Goal: Transaction & Acquisition: Purchase product/service

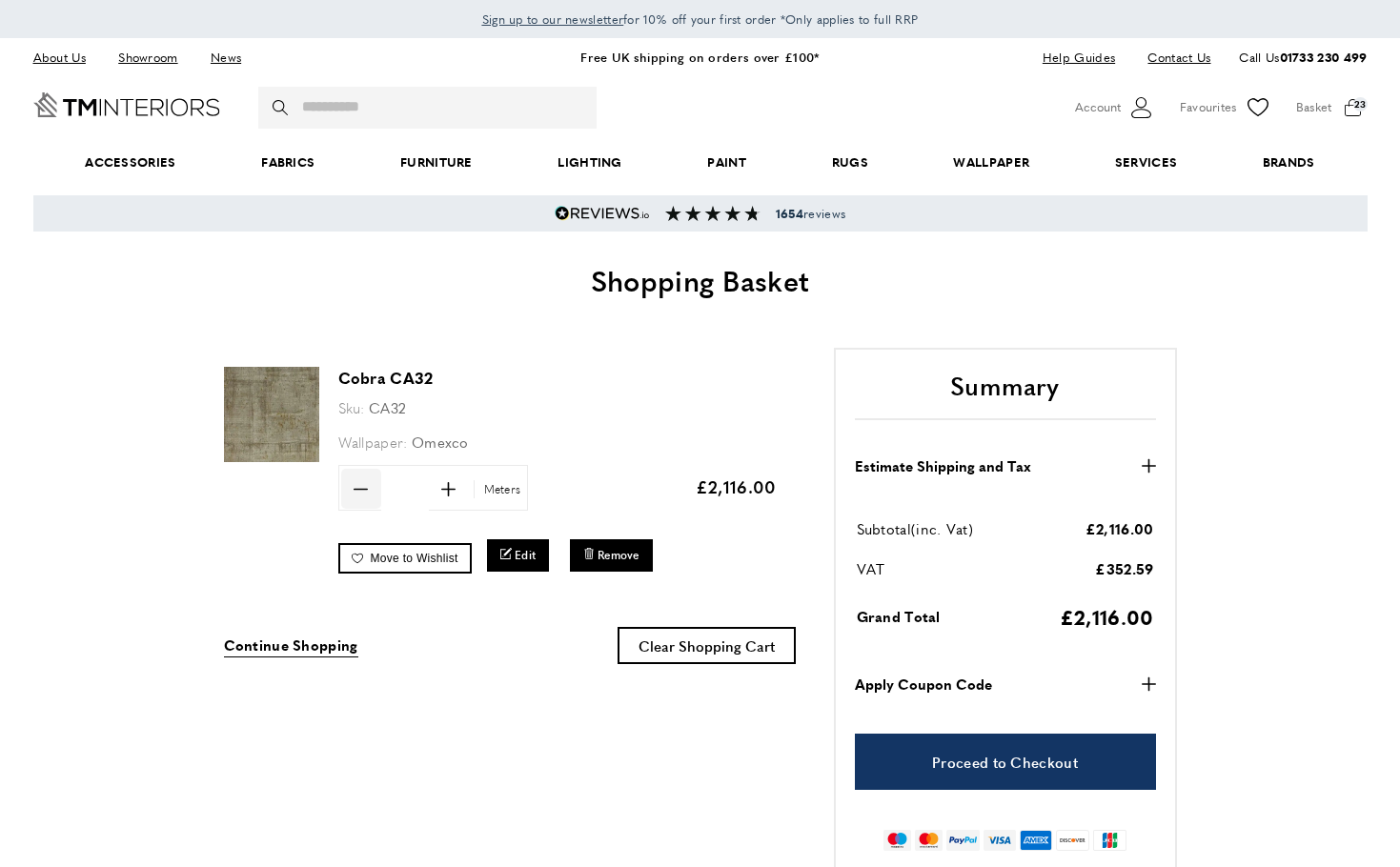
click at [362, 493] on icon "minus" at bounding box center [361, 489] width 14 height 14
click at [361, 490] on icon "minus" at bounding box center [361, 489] width 14 height 14
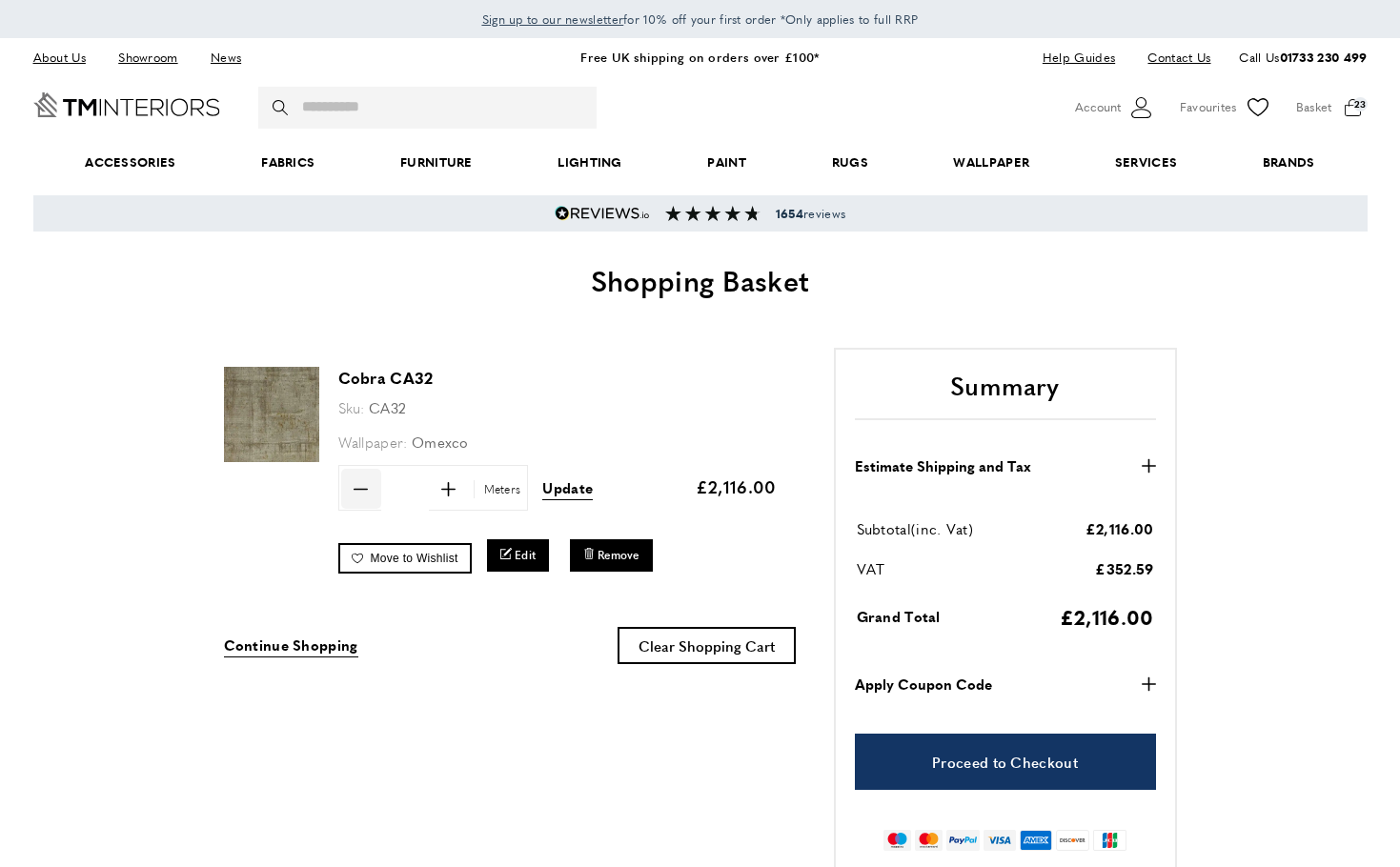
click at [361, 490] on icon "minus" at bounding box center [361, 489] width 14 height 14
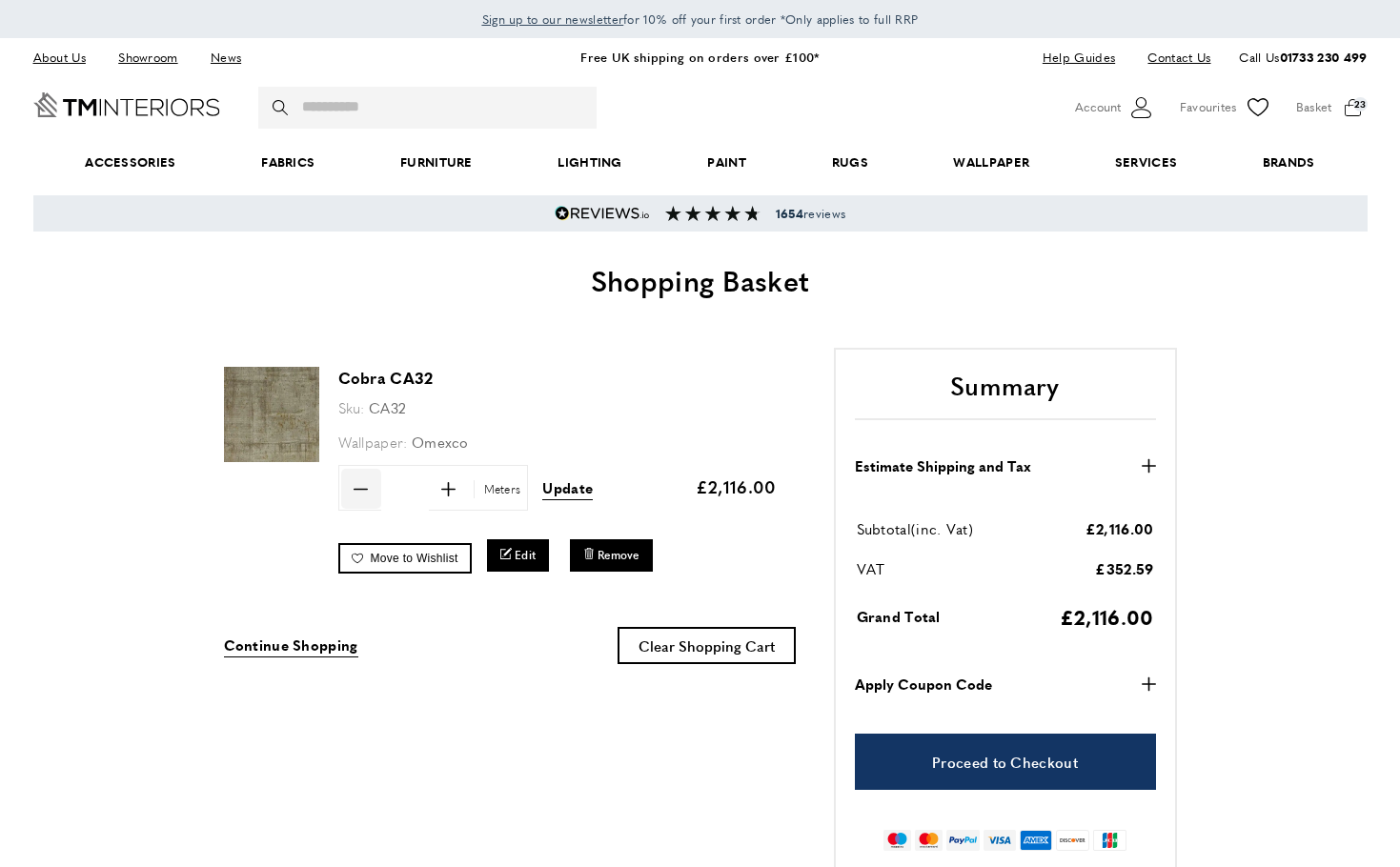
click at [361, 490] on icon "minus" at bounding box center [361, 489] width 14 height 14
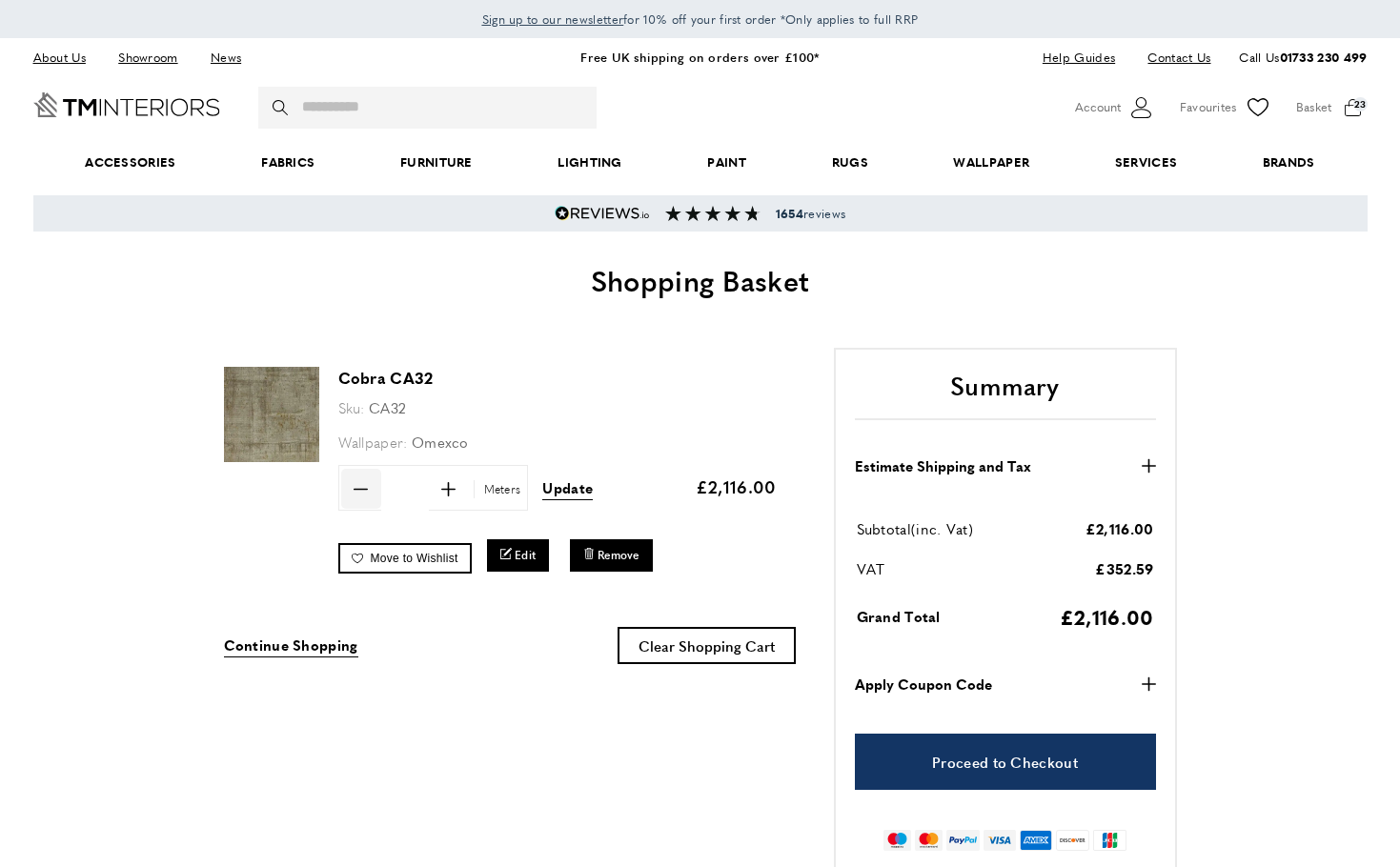
click at [361, 490] on icon "minus" at bounding box center [361, 489] width 14 height 14
type input "*"
click at [580, 486] on span "Update" at bounding box center [567, 488] width 51 height 20
click at [263, 429] on img at bounding box center [271, 414] width 95 height 95
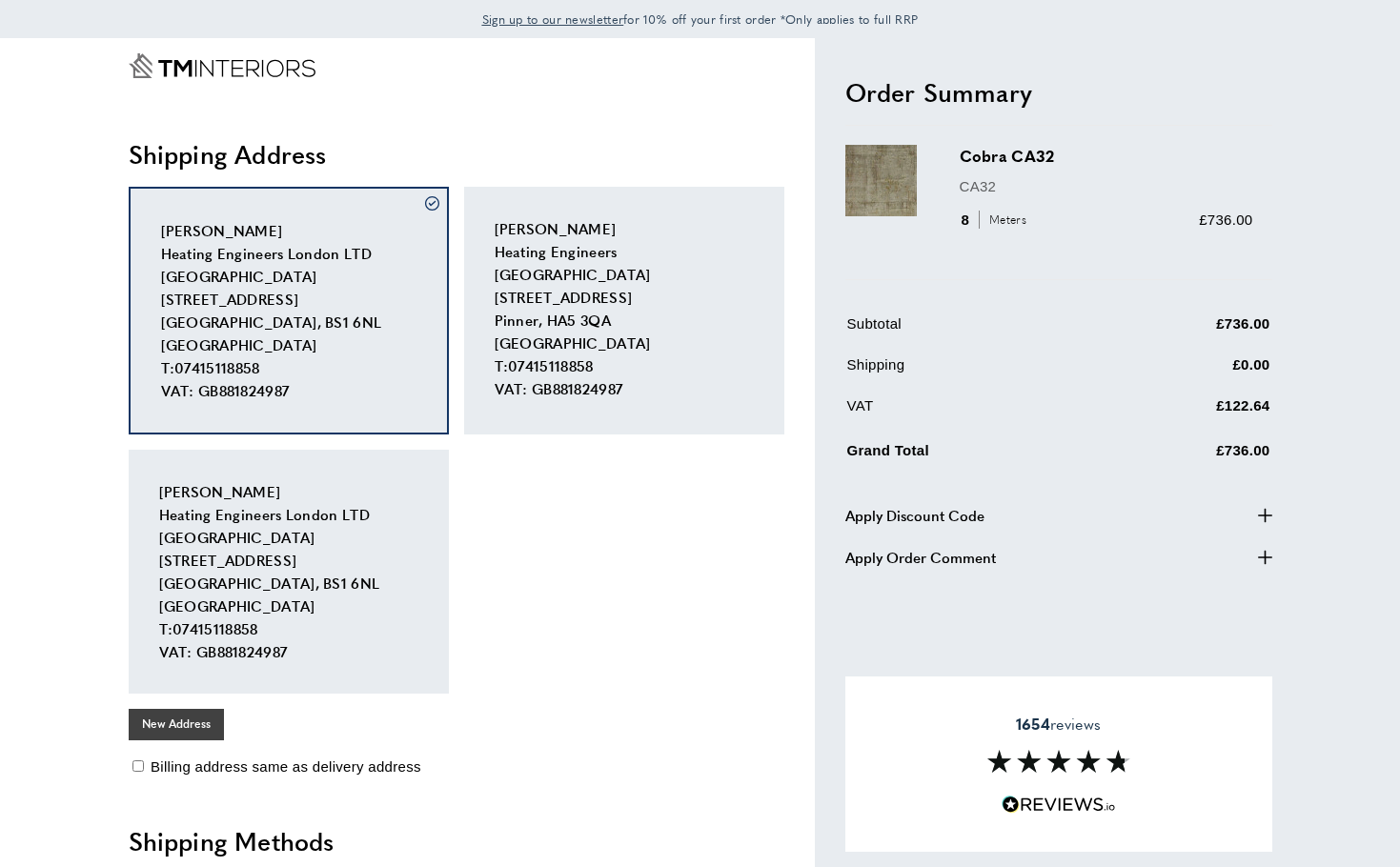
click at [175, 727] on button "New Address" at bounding box center [176, 724] width 95 height 31
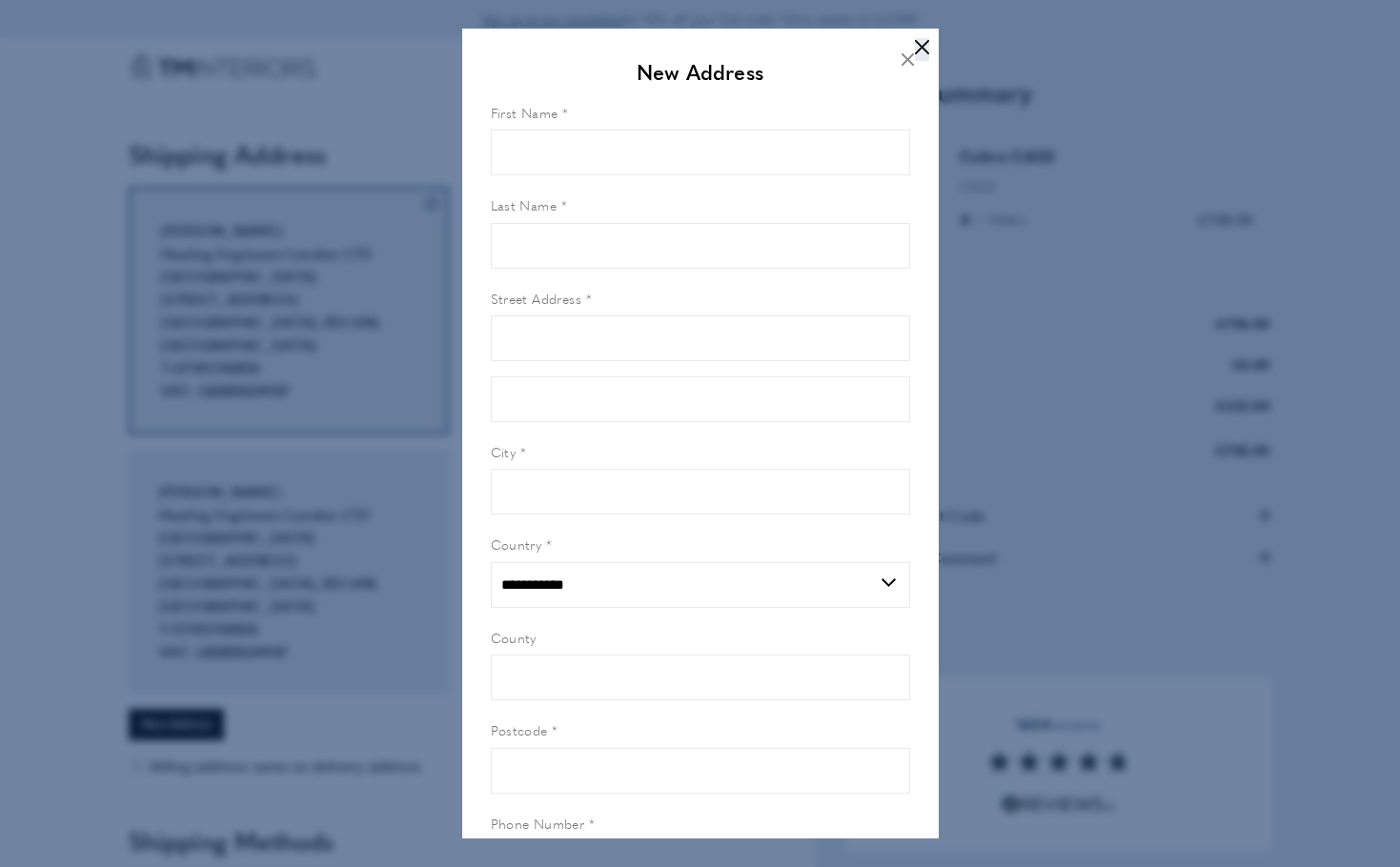
click at [917, 42] on icon at bounding box center [922, 47] width 14 height 14
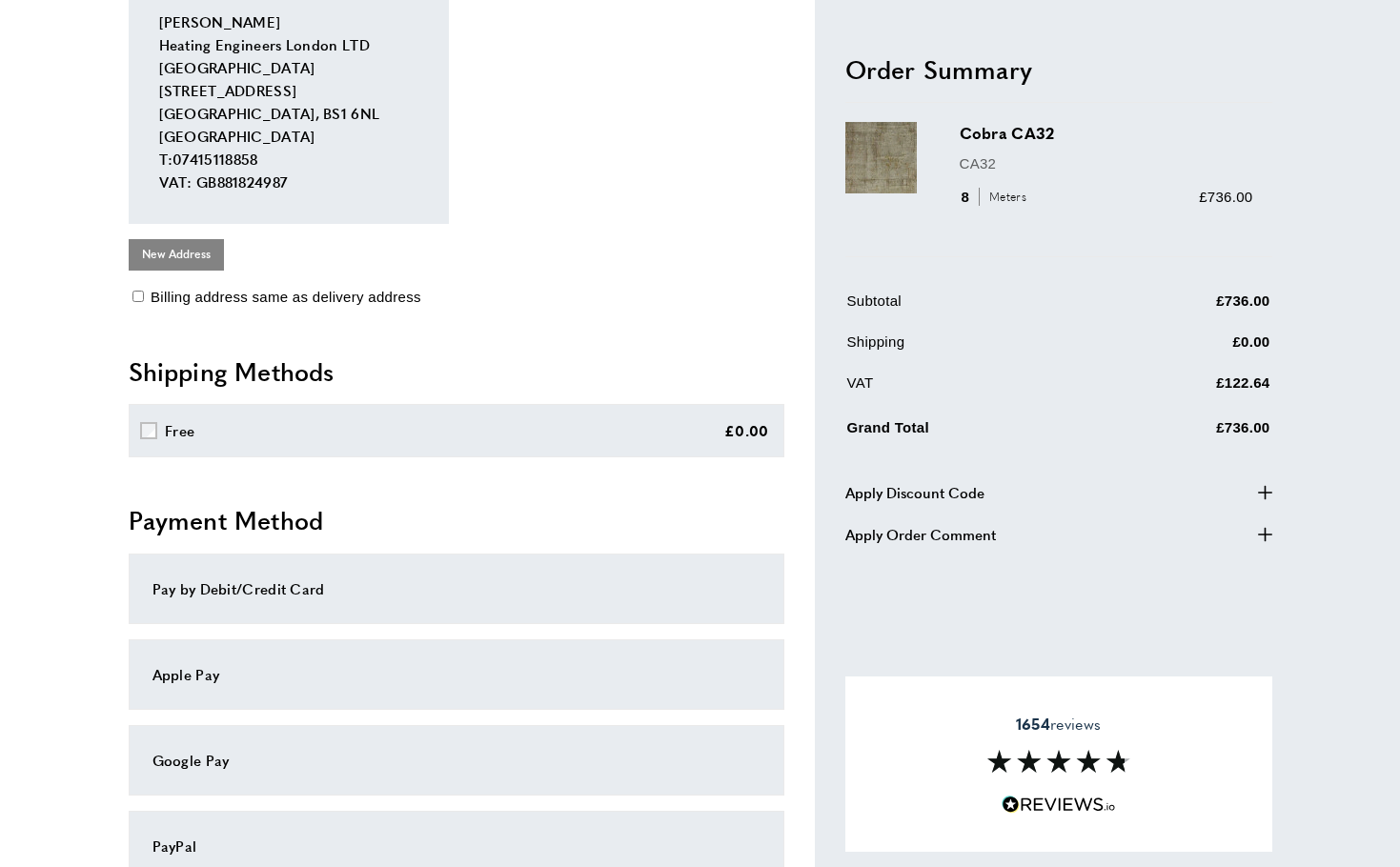
scroll to position [71, 0]
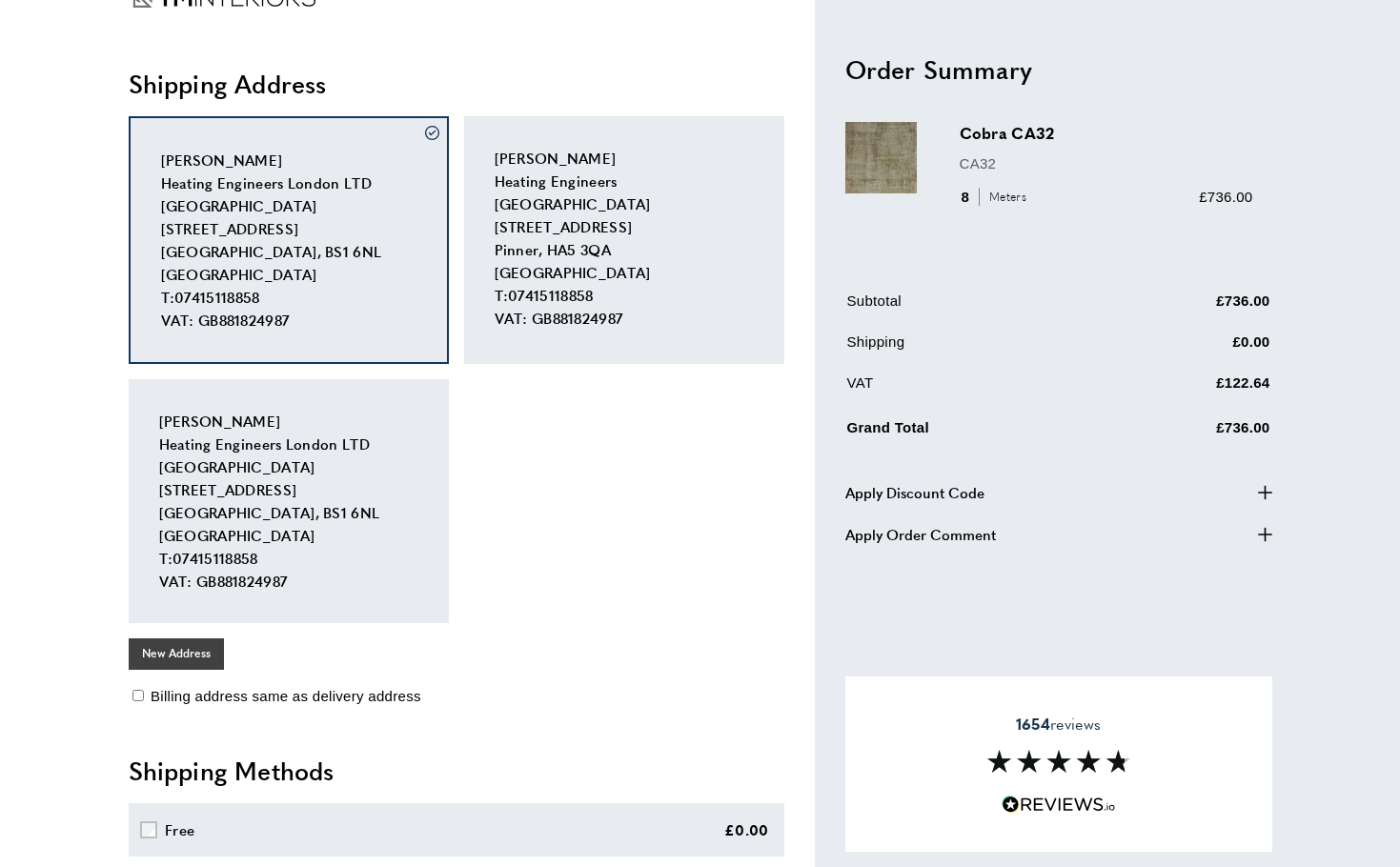
click at [184, 650] on button "New Address" at bounding box center [176, 653] width 95 height 31
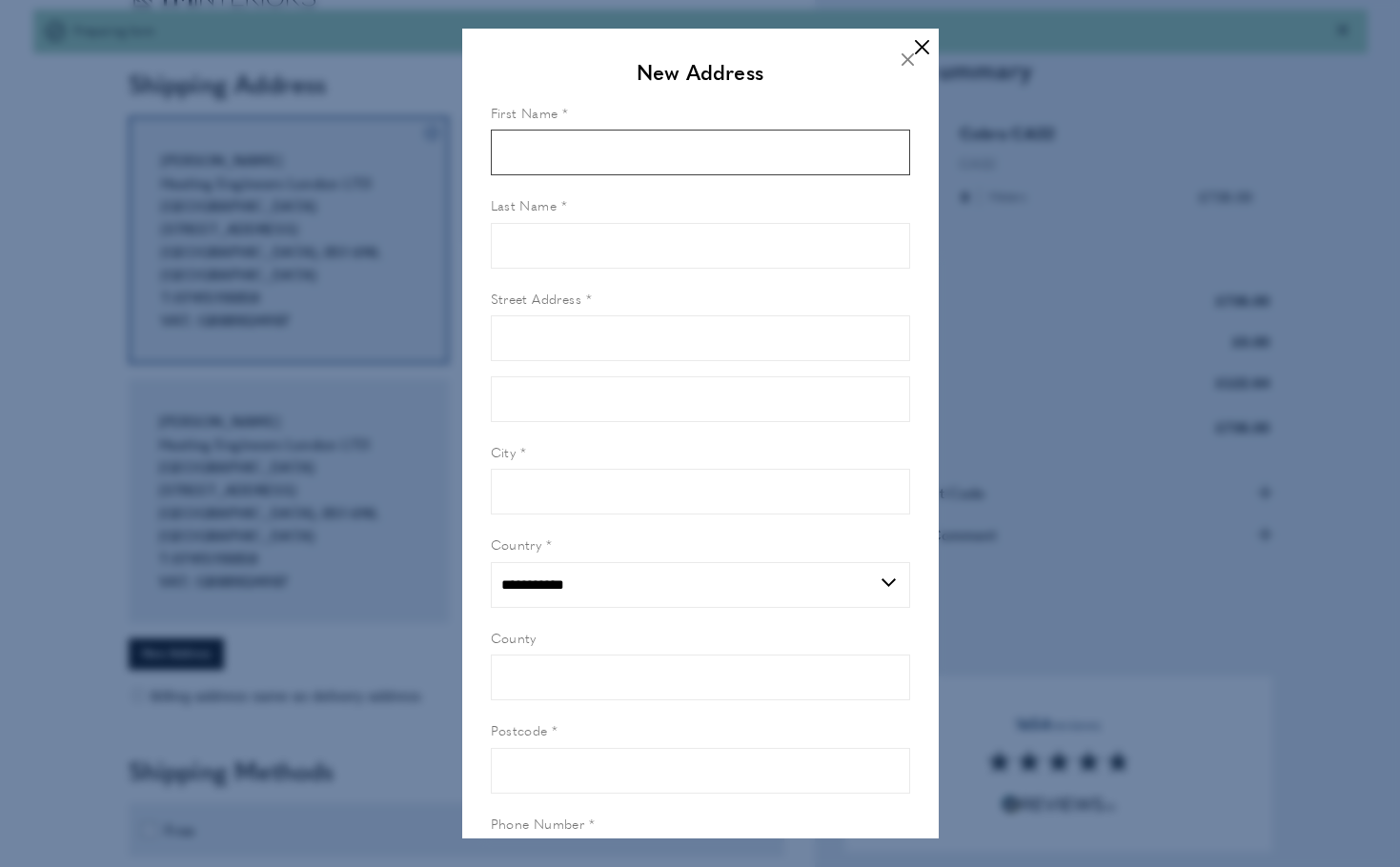
click at [625, 151] on input "First Name" at bounding box center [700, 152] width 419 height 46
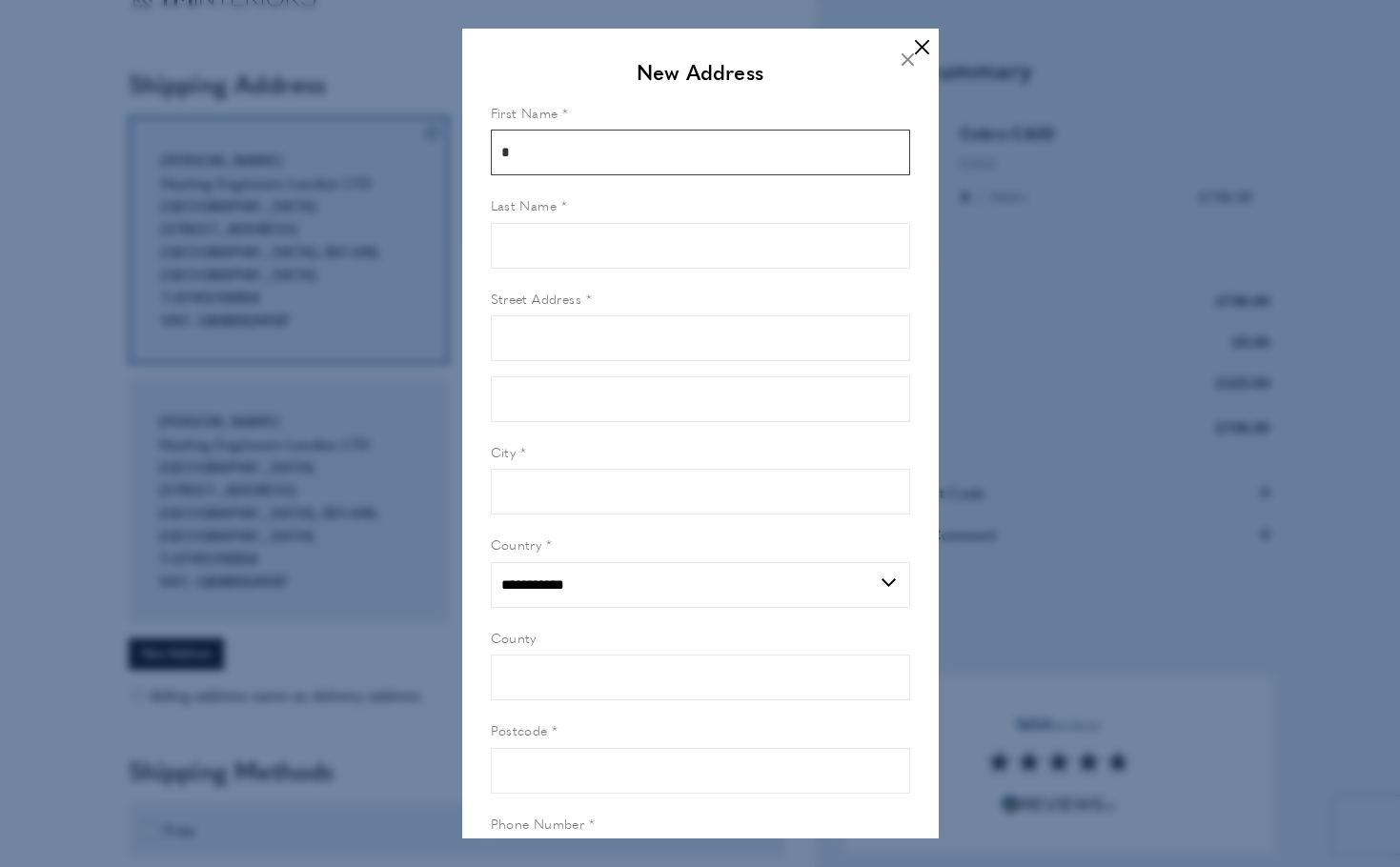
type input "**"
type input "********"
type input "******"
type input "**********"
type input "********"
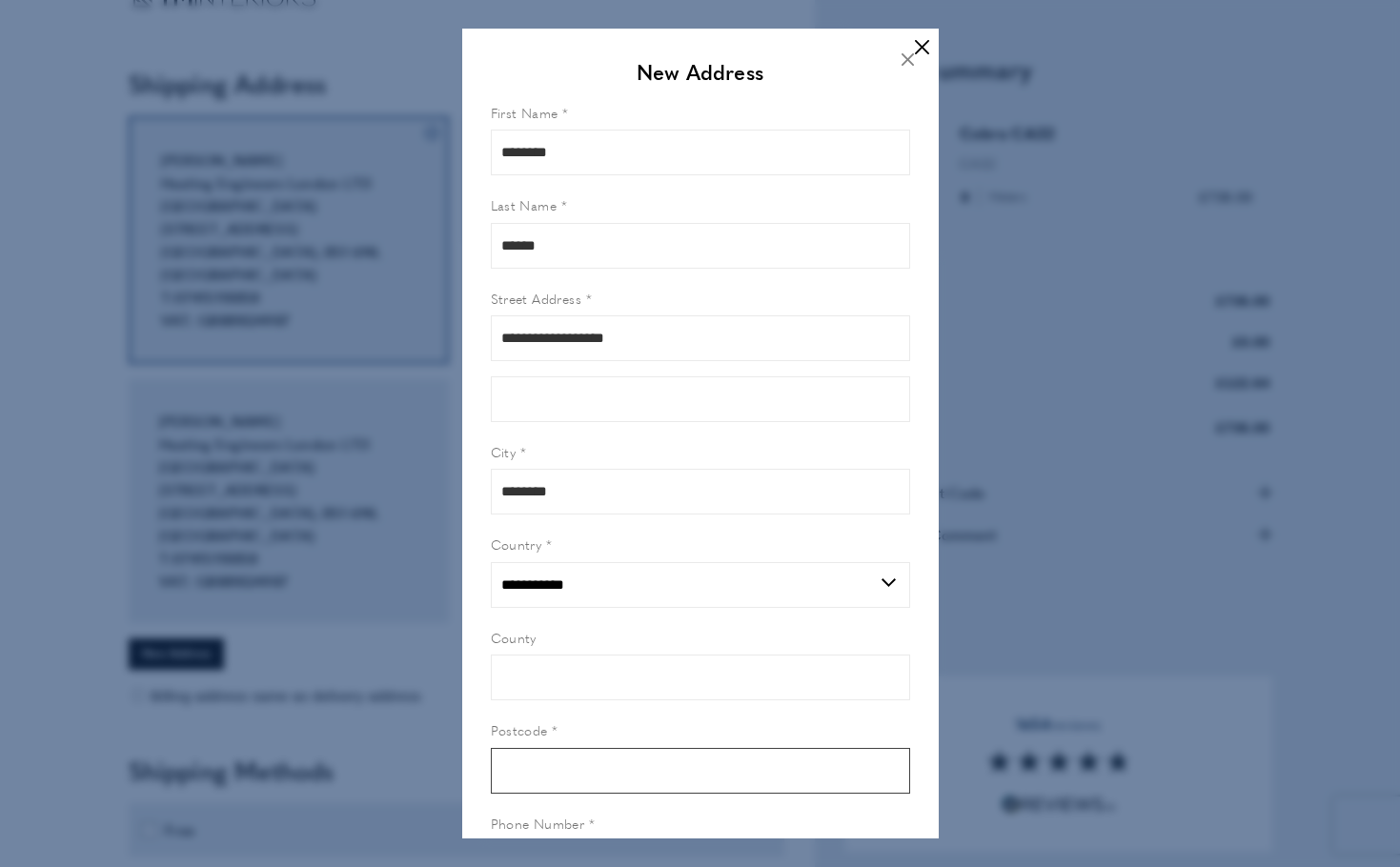
type input "********"
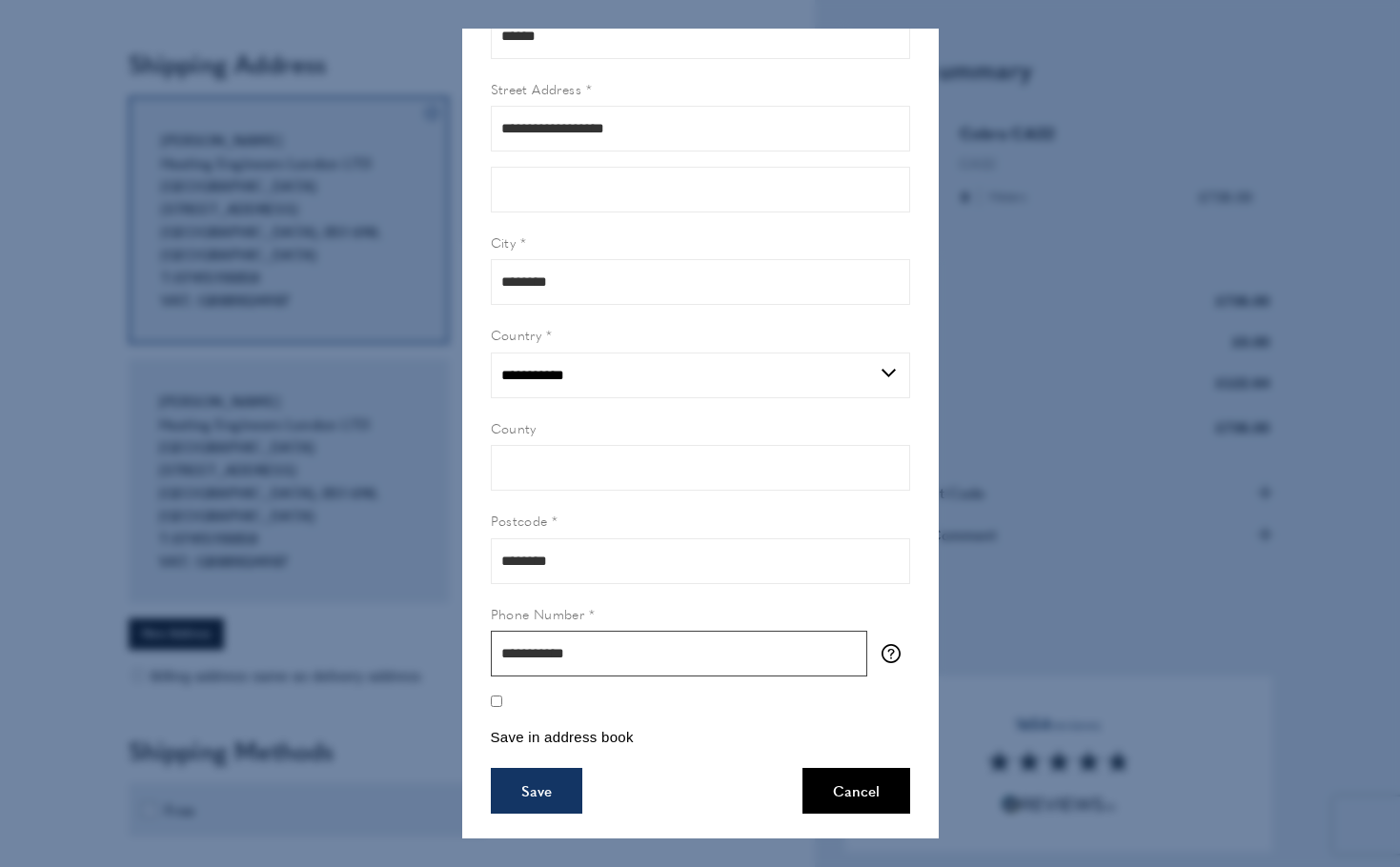
scroll to position [96, 0]
type input "**********"
click at [533, 793] on button "Save" at bounding box center [537, 791] width 91 height 46
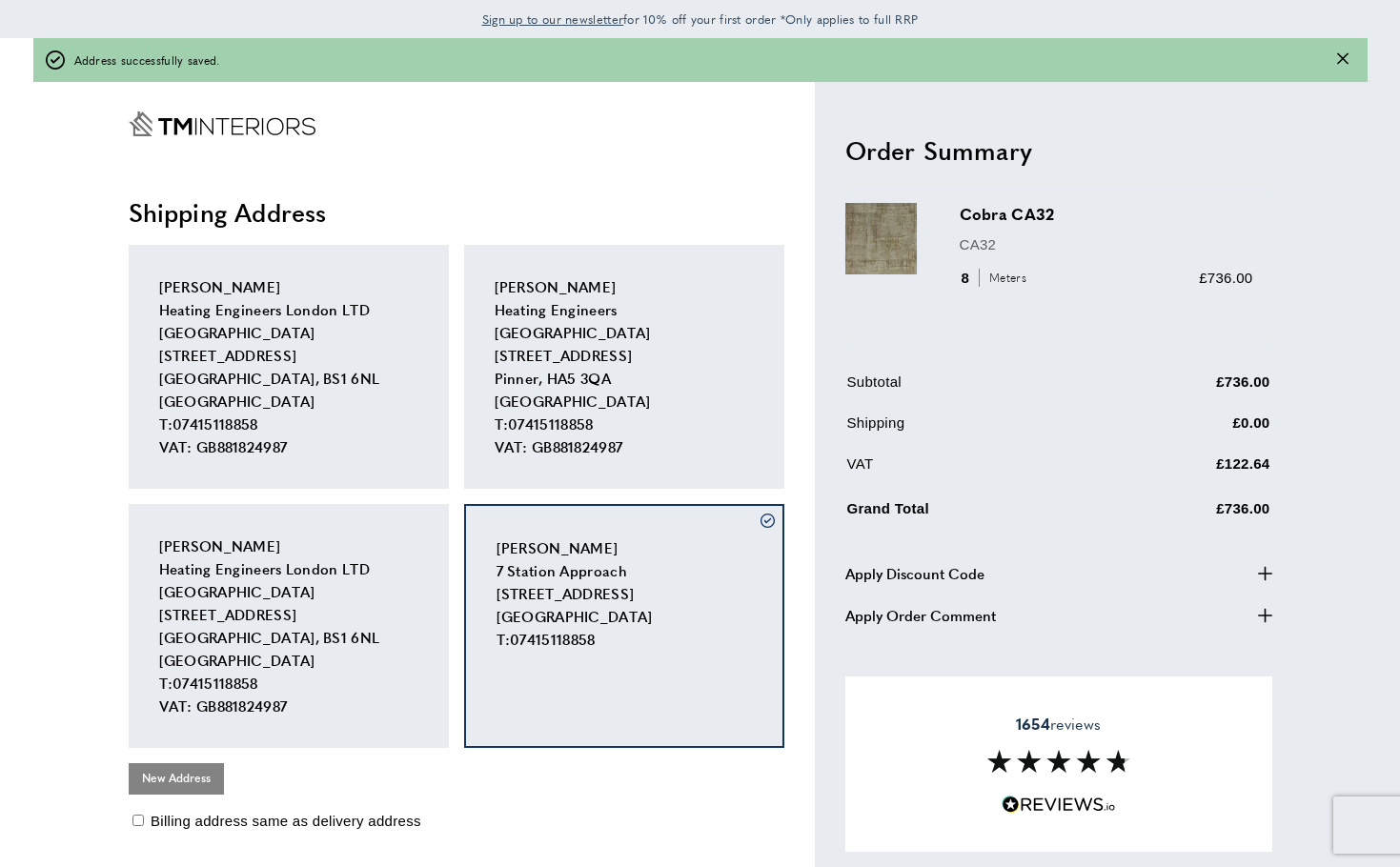
scroll to position [0, 0]
click at [1340, 59] on icon "Close message" at bounding box center [1343, 60] width 12 height 12
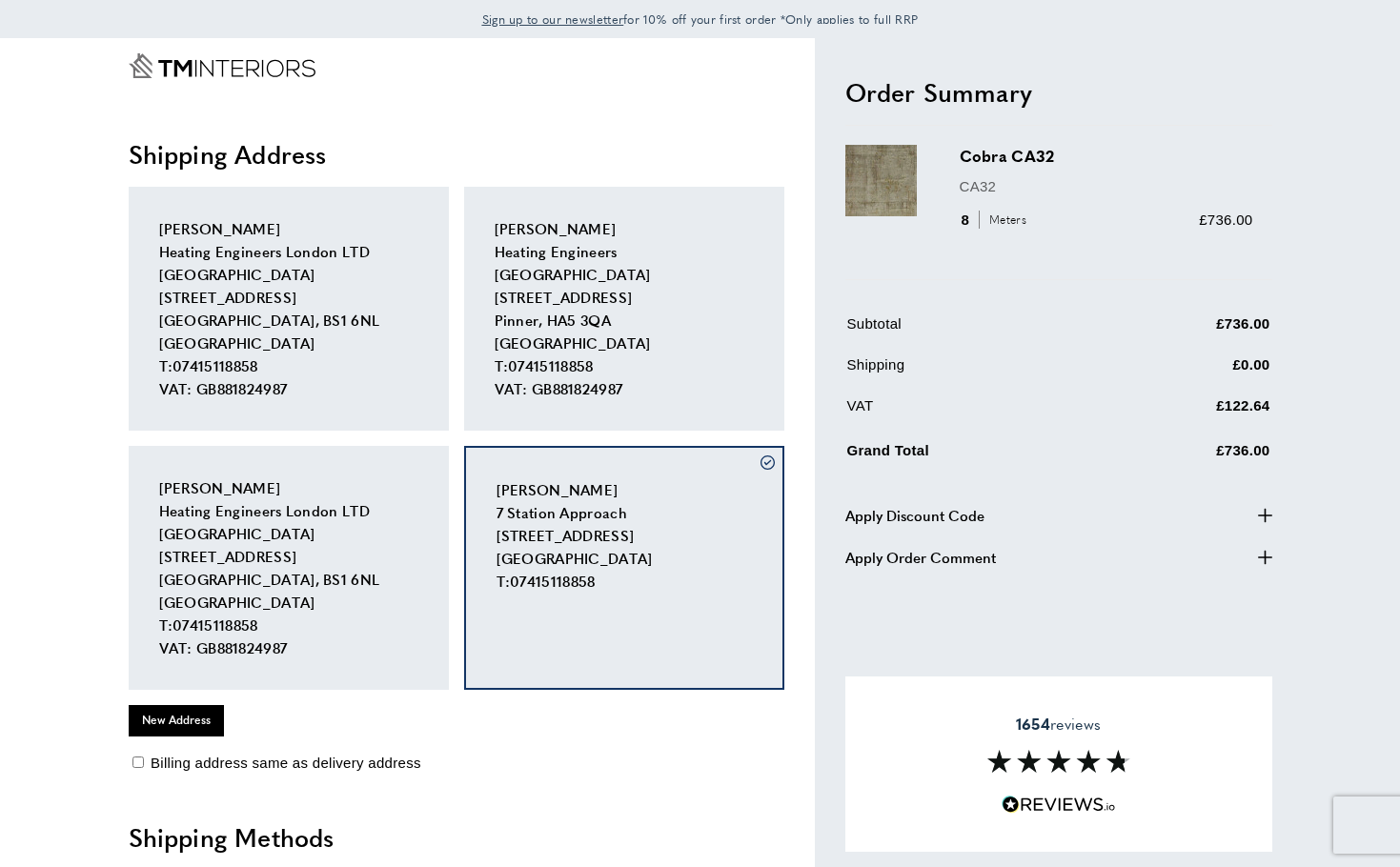
click at [241, 78] on icon "Go to Home page" at bounding box center [222, 66] width 187 height 25
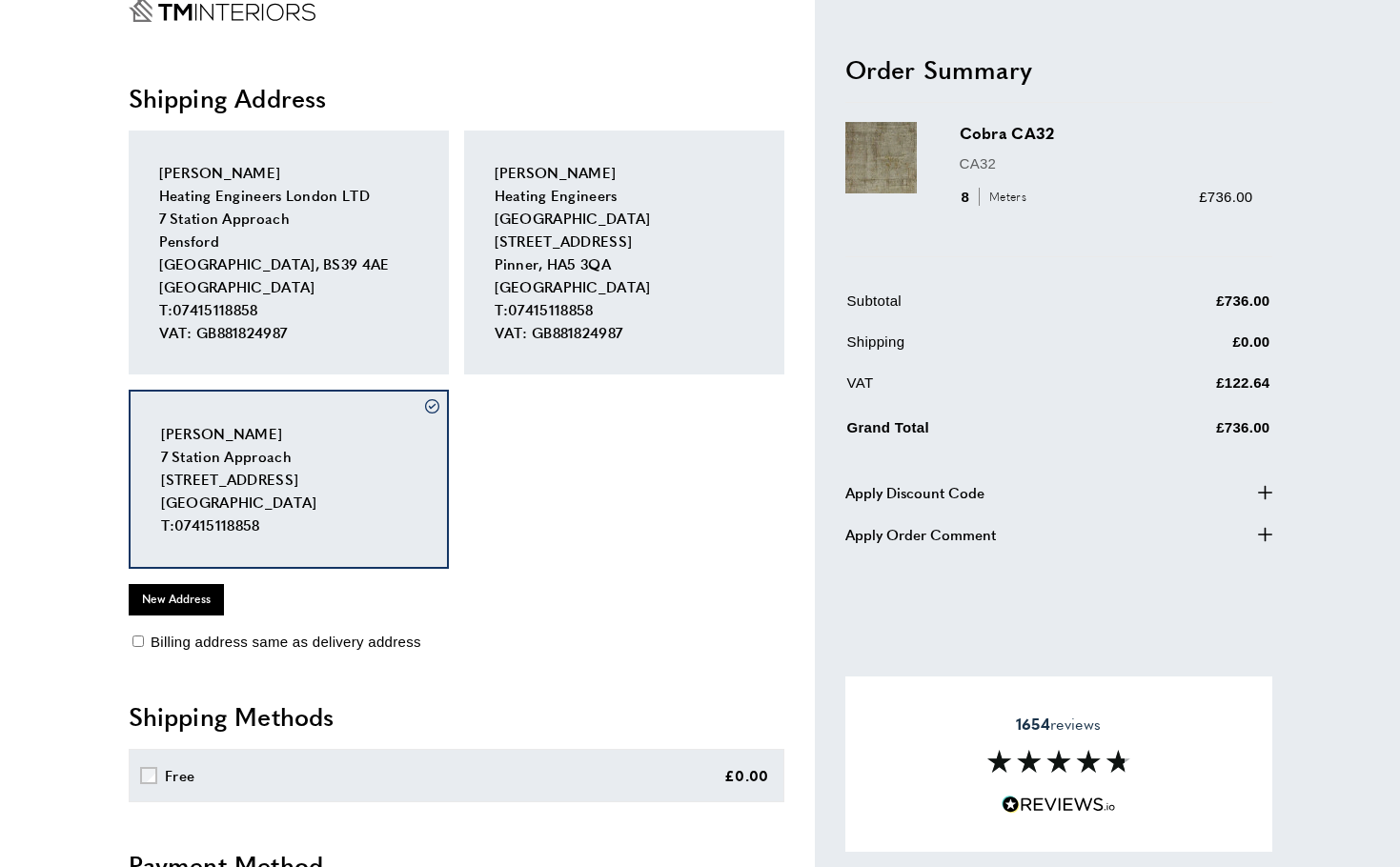
scroll to position [56, 0]
click at [310, 243] on div "Cordelia Cronin Heating Engineers London LTD 7 Station Approach Pensford Bristo…" at bounding box center [288, 253] width 320 height 244
click at [389, 224] on div "Cordelia Cronin Heating Engineers London LTD 7 Station Approach Pensford Bristo…" at bounding box center [288, 253] width 320 height 244
click at [323, 184] on div "Cordelia Cronin Heating Engineers London LTD 7 Station Approach Pensford Bristo…" at bounding box center [288, 253] width 320 height 244
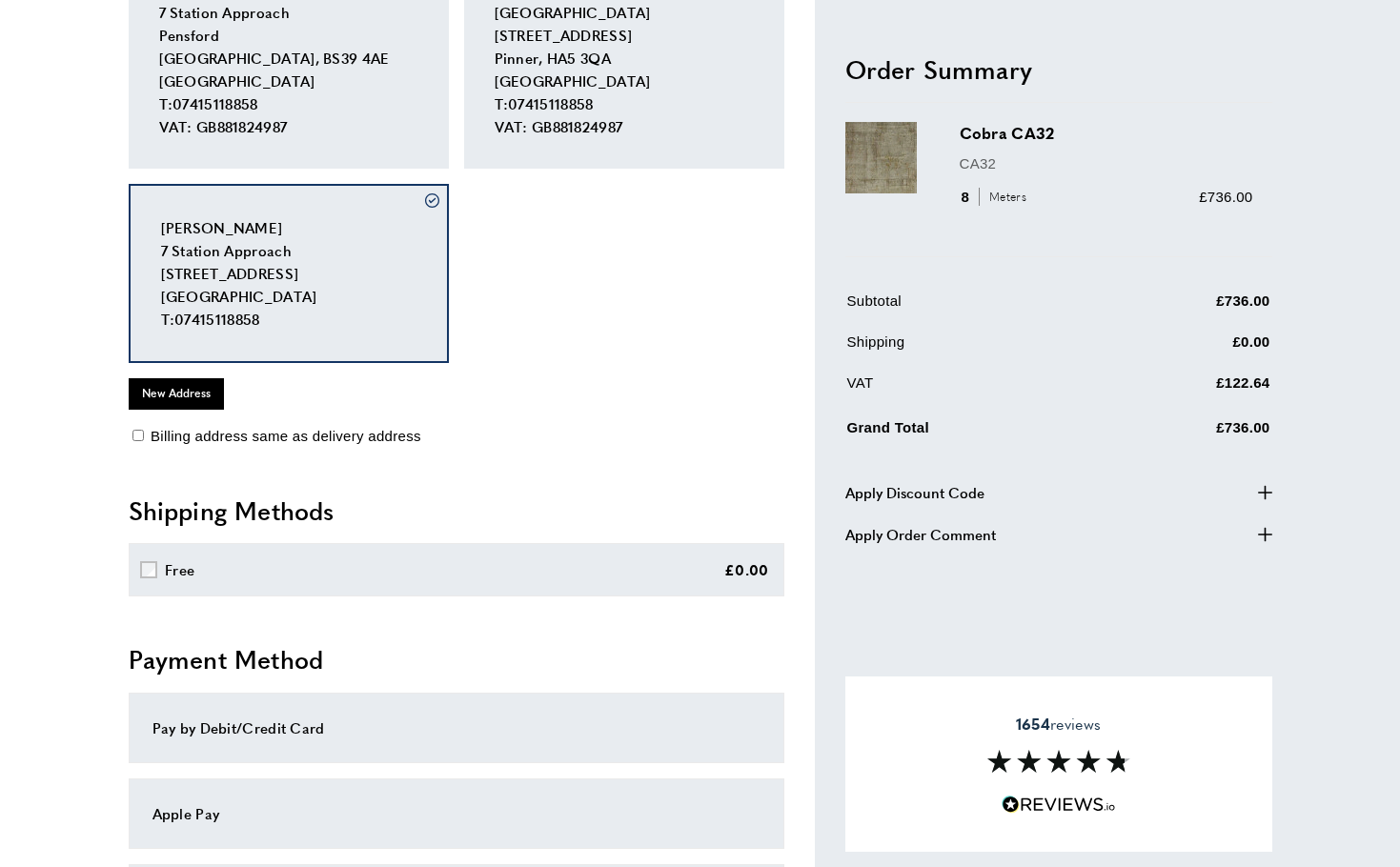
scroll to position [261, 0]
click at [198, 402] on button "New Address" at bounding box center [176, 394] width 95 height 31
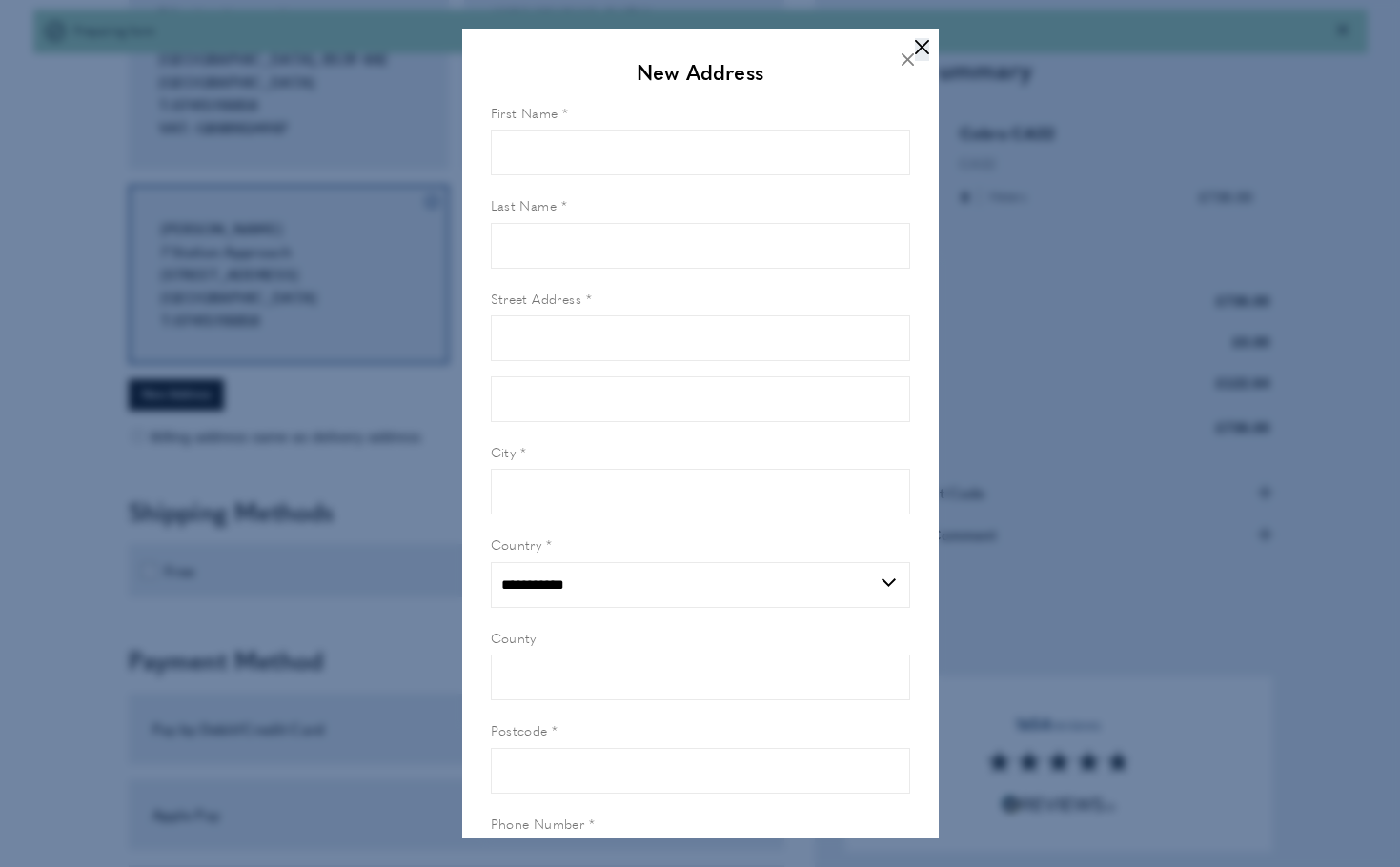
click at [919, 46] on icon "cross" at bounding box center [922, 47] width 14 height 14
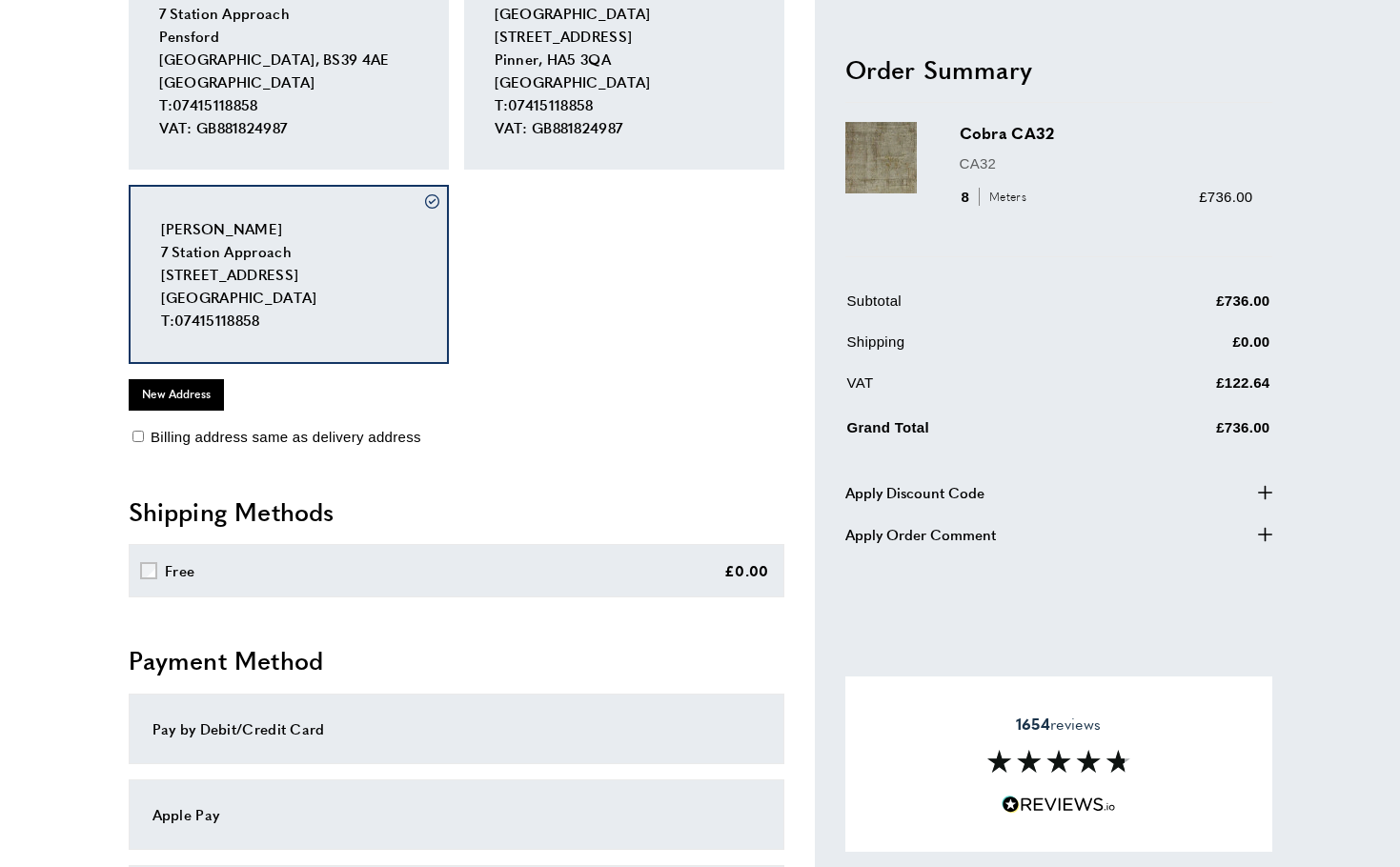
click at [436, 217] on div "tick Cordelia Cronin 7 Station Approach Pensford, BS39 4AE United Kingdom T: 07…" at bounding box center [288, 274] width 320 height 179
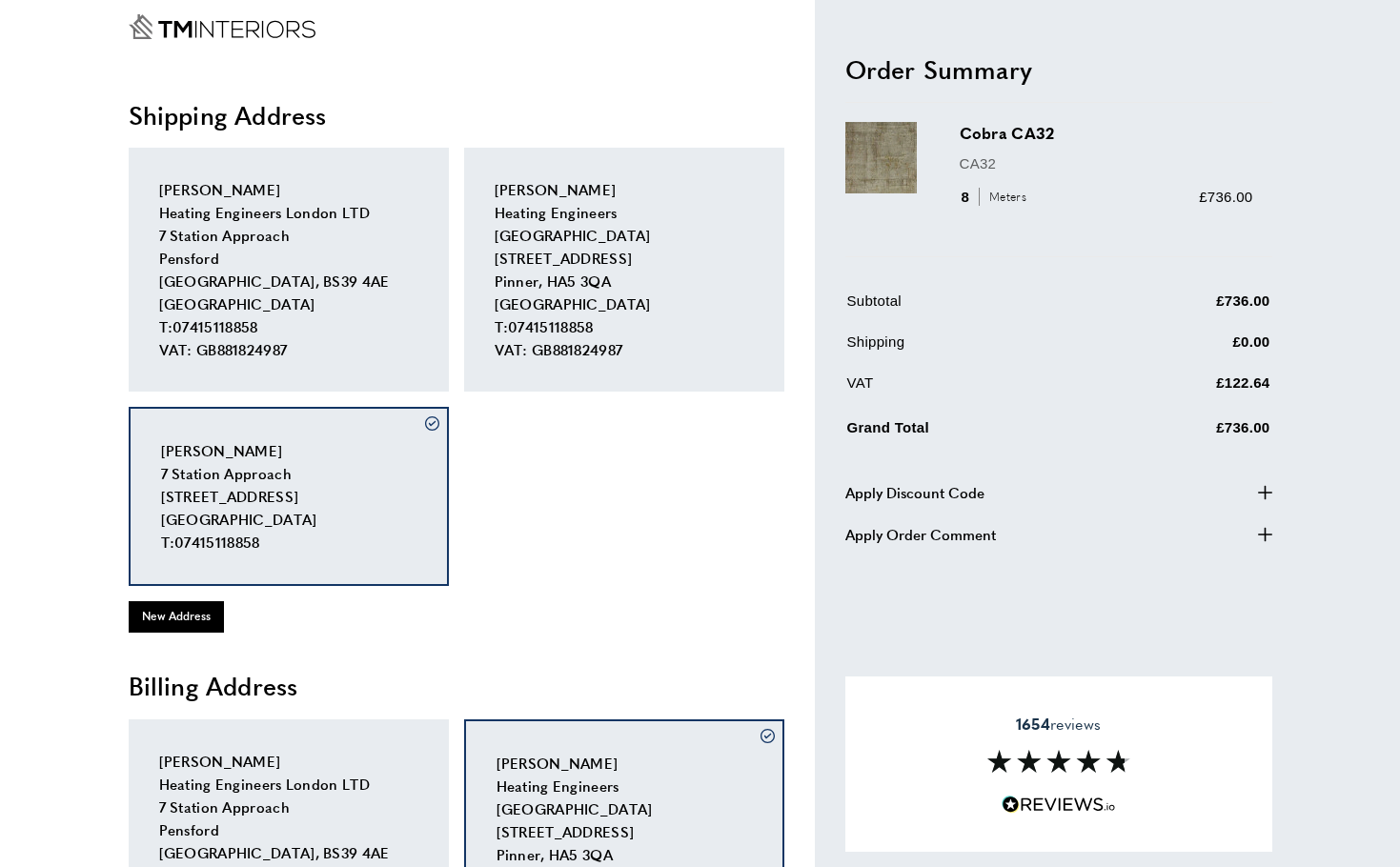
scroll to position [38, 0]
click at [386, 289] on div "Cordelia Cronin Heating Engineers London LTD 7 Station Approach Pensford Bristo…" at bounding box center [288, 271] width 320 height 244
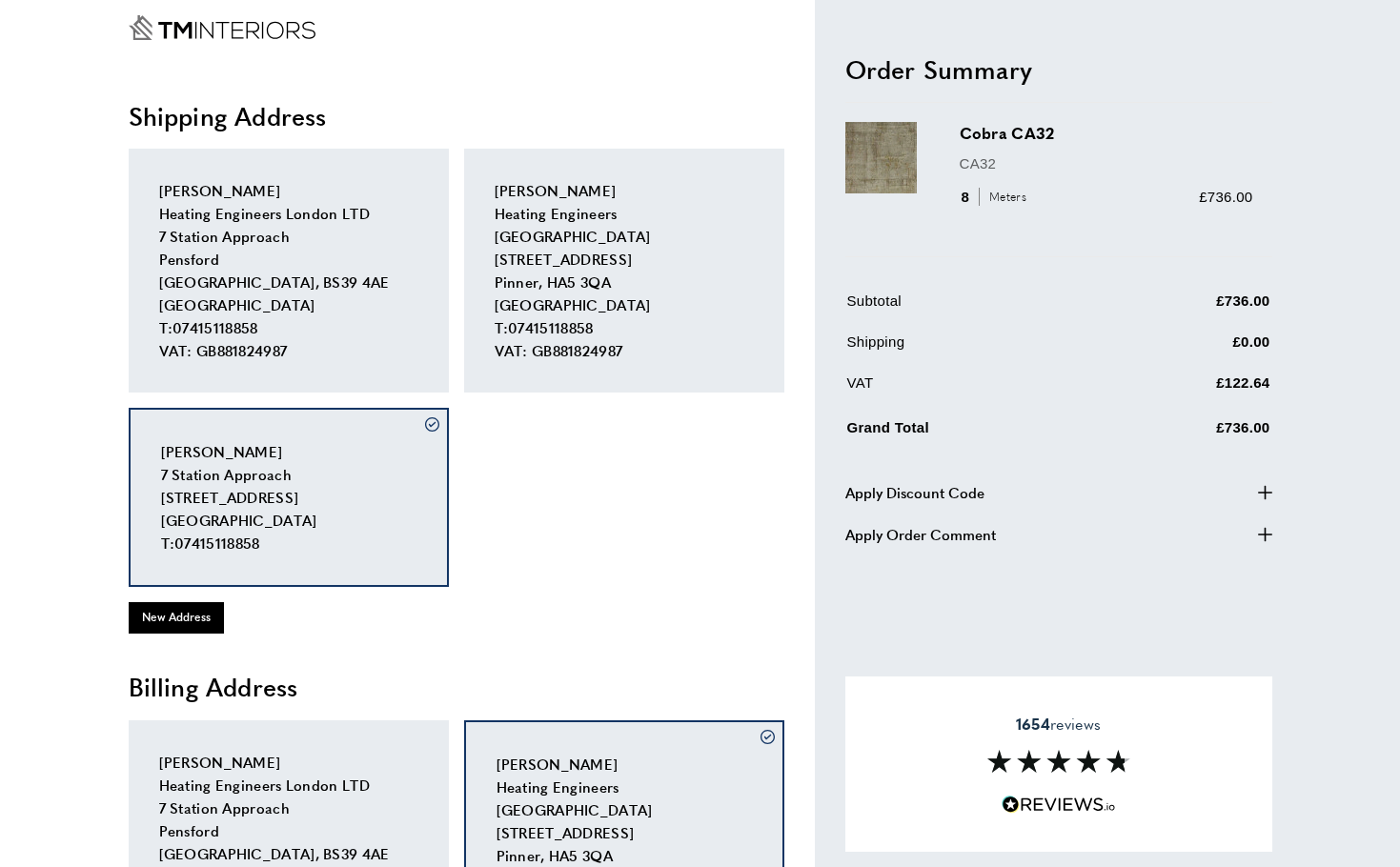
click at [372, 331] on div "Cordelia Cronin Heating Engineers London LTD 7 Station Approach Pensford Bristo…" at bounding box center [288, 271] width 320 height 244
click at [372, 330] on div "Cordelia Cronin Heating Engineers London LTD 7 Station Approach Pensford Bristo…" at bounding box center [288, 271] width 320 height 244
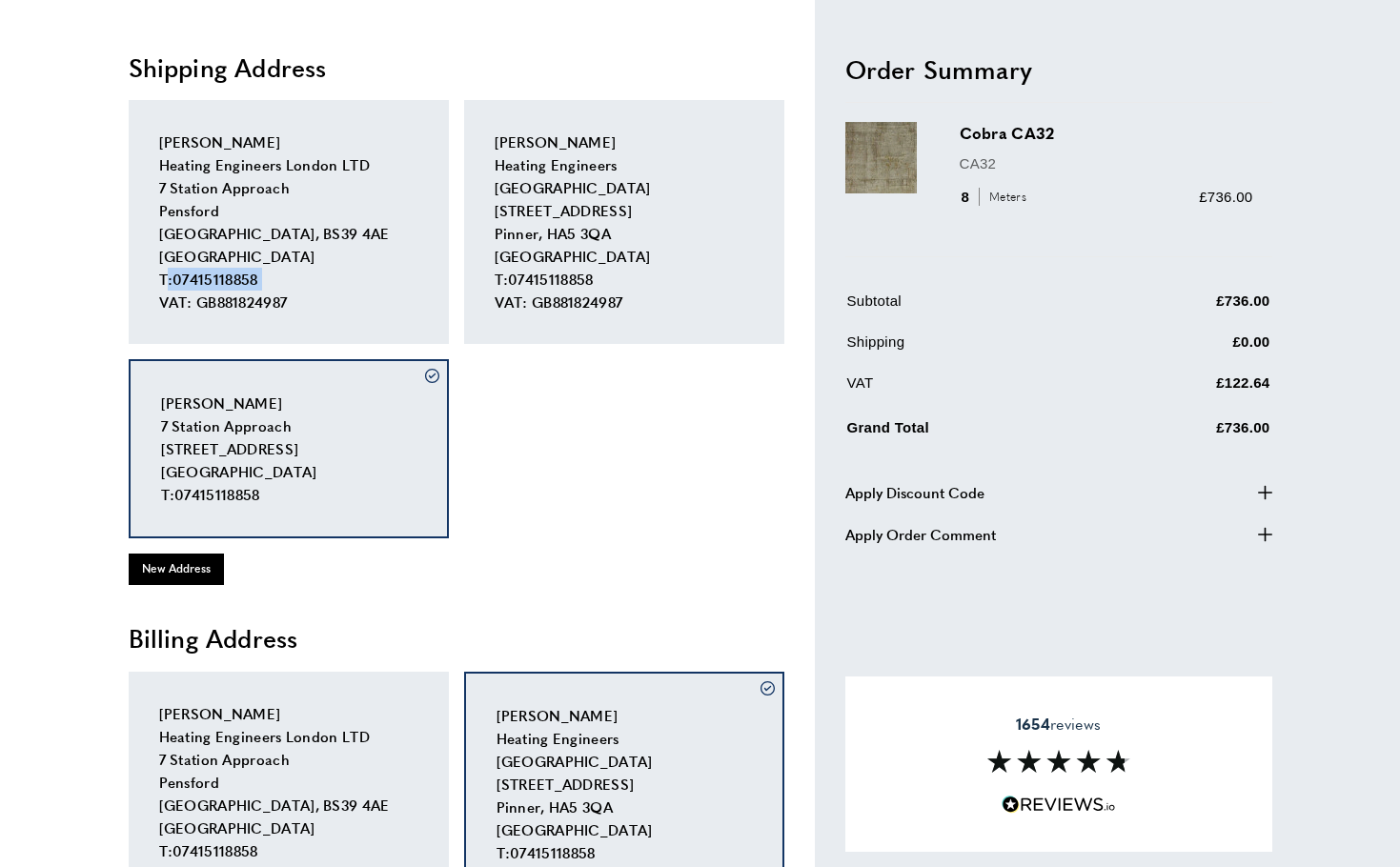
scroll to position [104, 0]
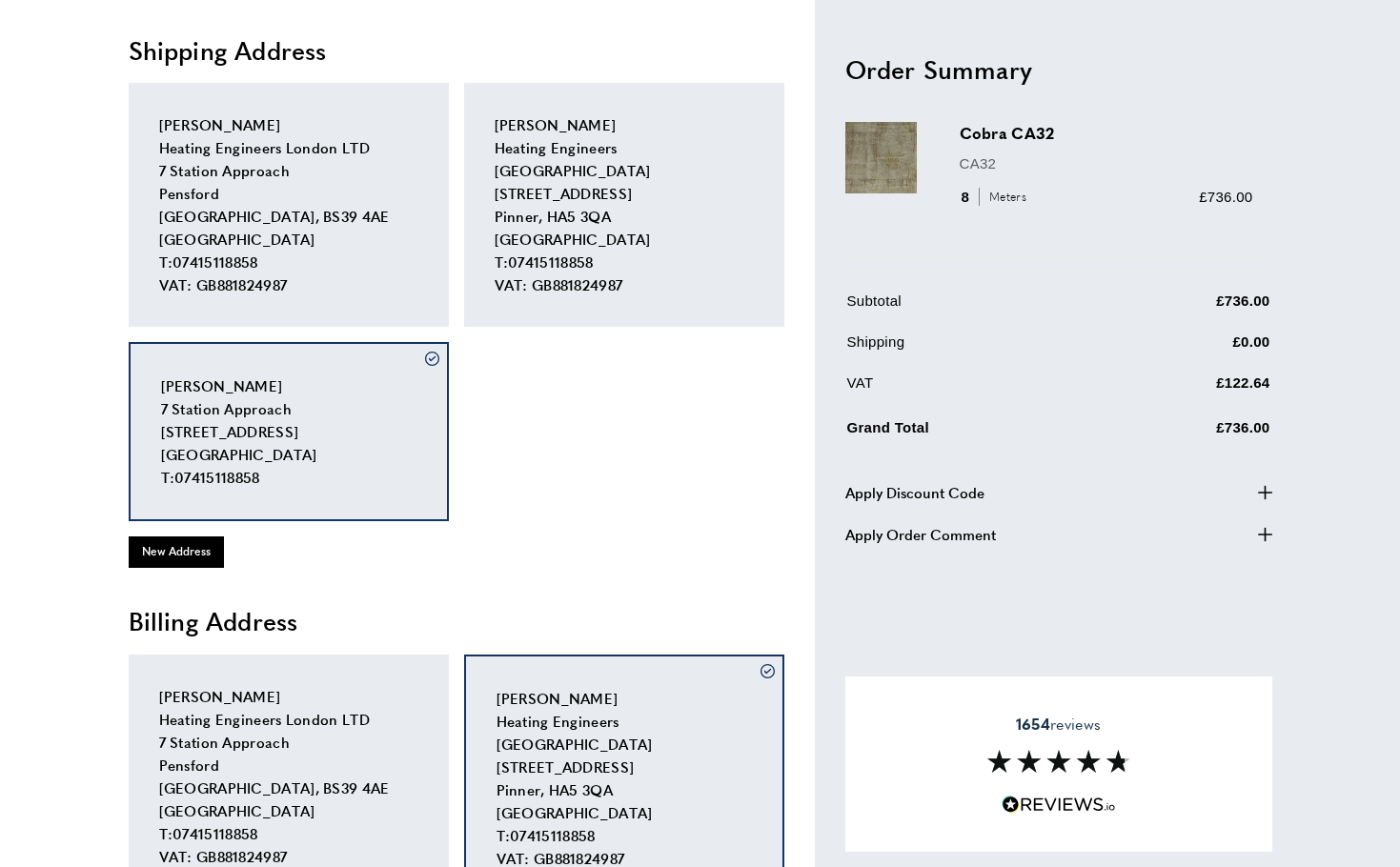
click at [381, 234] on div "Cordelia Cronin Heating Engineers London LTD 7 Station Approach Pensford Bristo…" at bounding box center [288, 205] width 320 height 244
click at [381, 235] on div "Cordelia Cronin Heating Engineers London LTD 7 Station Approach Pensford Bristo…" at bounding box center [288, 205] width 320 height 244
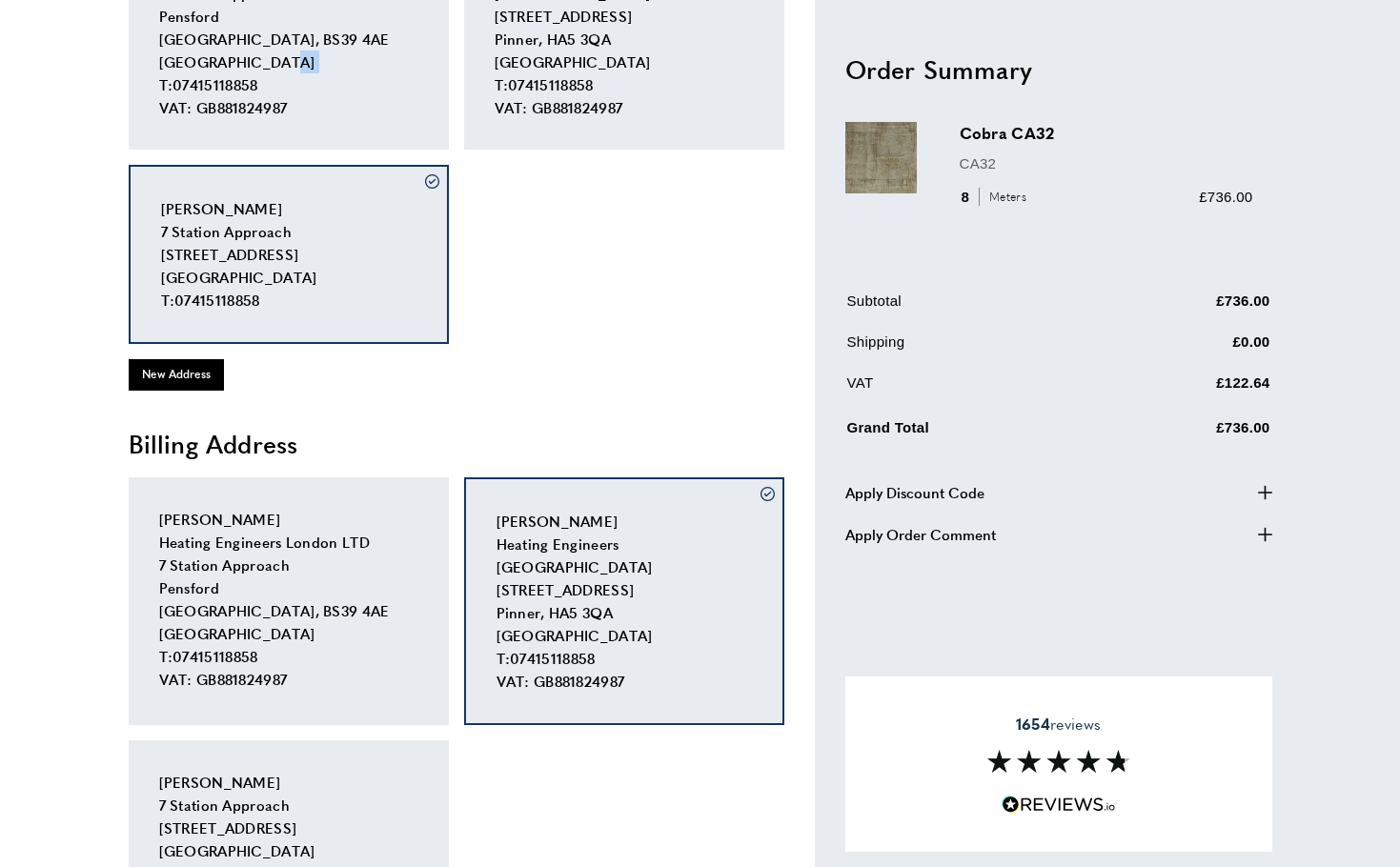
scroll to position [281, 0]
click at [434, 180] on icon "tick" at bounding box center [432, 182] width 14 height 14
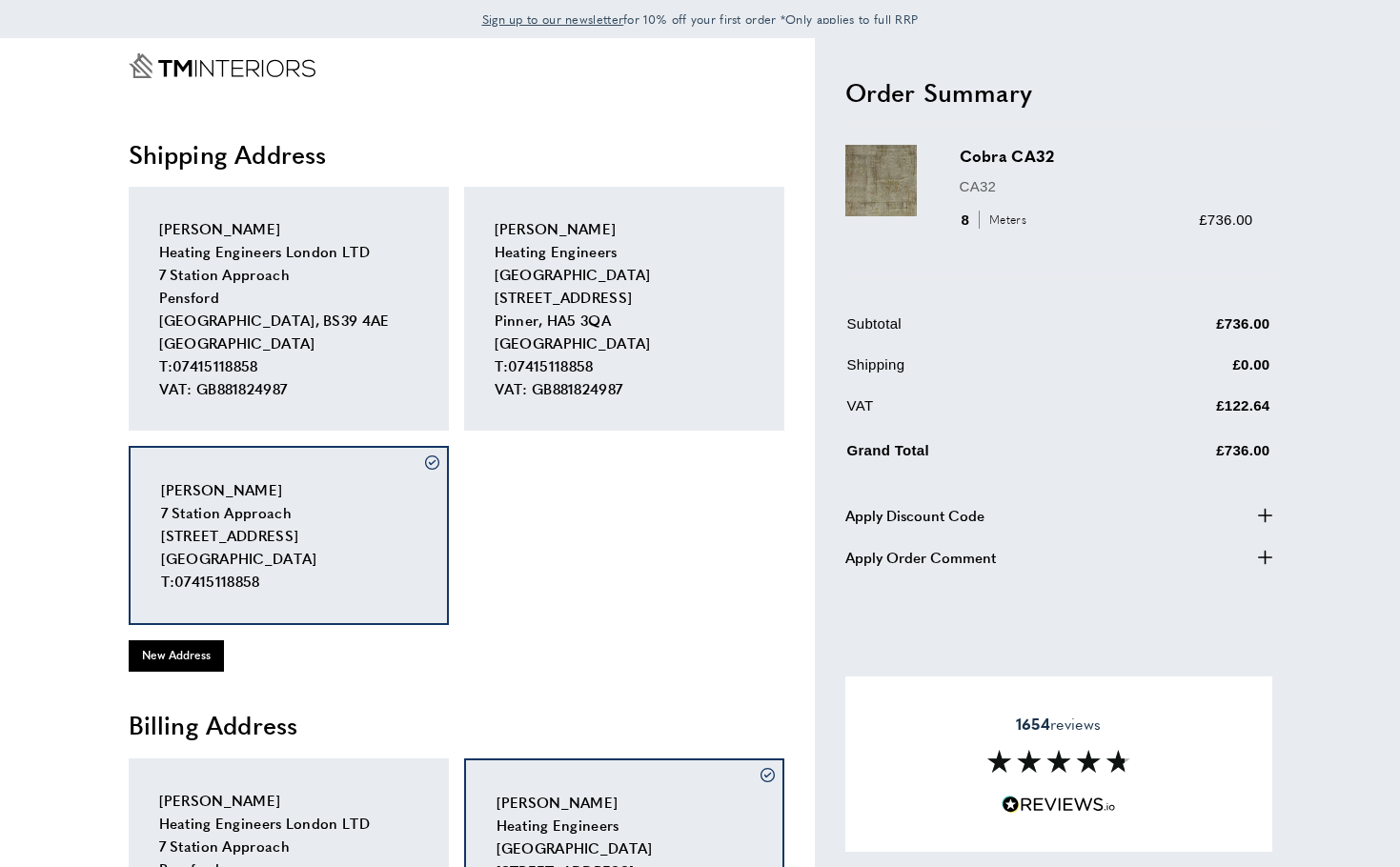
scroll to position [0, 0]
click at [277, 345] on div "Cordelia Cronin Heating Engineers London LTD 7 Station Approach Pensford Bristo…" at bounding box center [288, 309] width 320 height 244
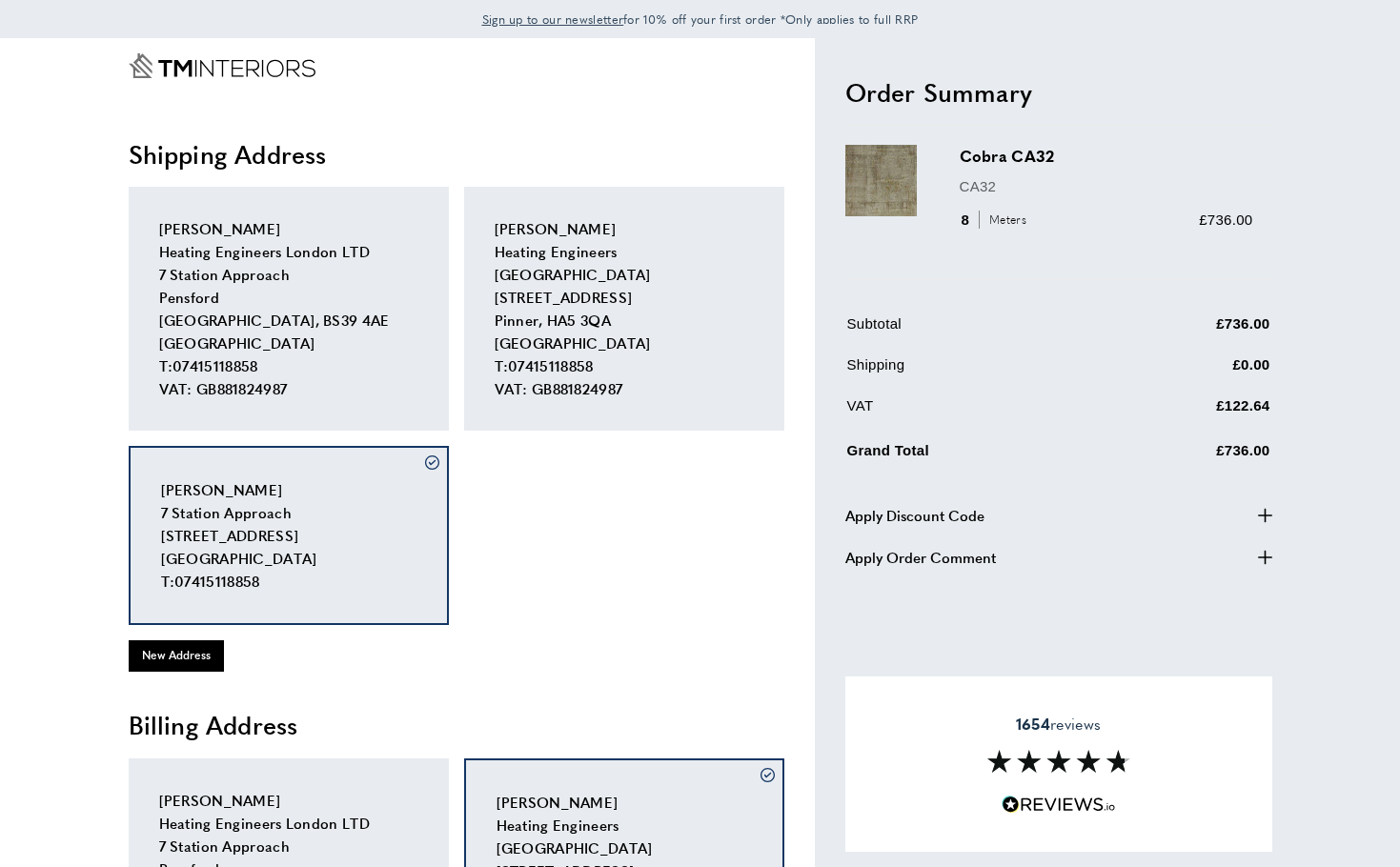
click at [583, 356] on span "Cordelia Cronin Heating Engineers London 542 Uxbridge Road Pinner, HA5 3QA Unit…" at bounding box center [572, 308] width 156 height 180
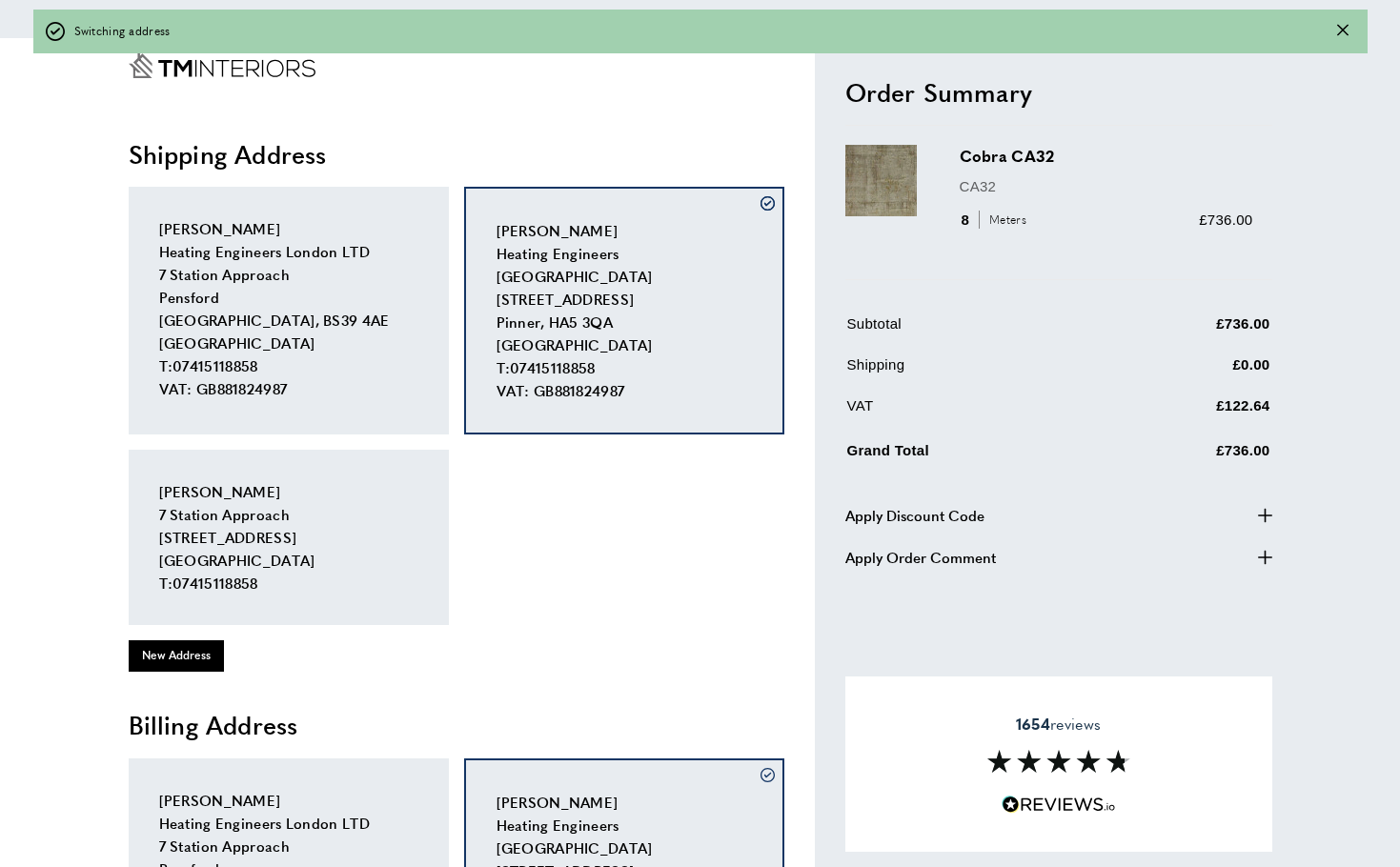
click at [355, 399] on div "Cordelia Cronin Heating Engineers London LTD 7 Station Approach Pensford Bristo…" at bounding box center [288, 310] width 320 height 247
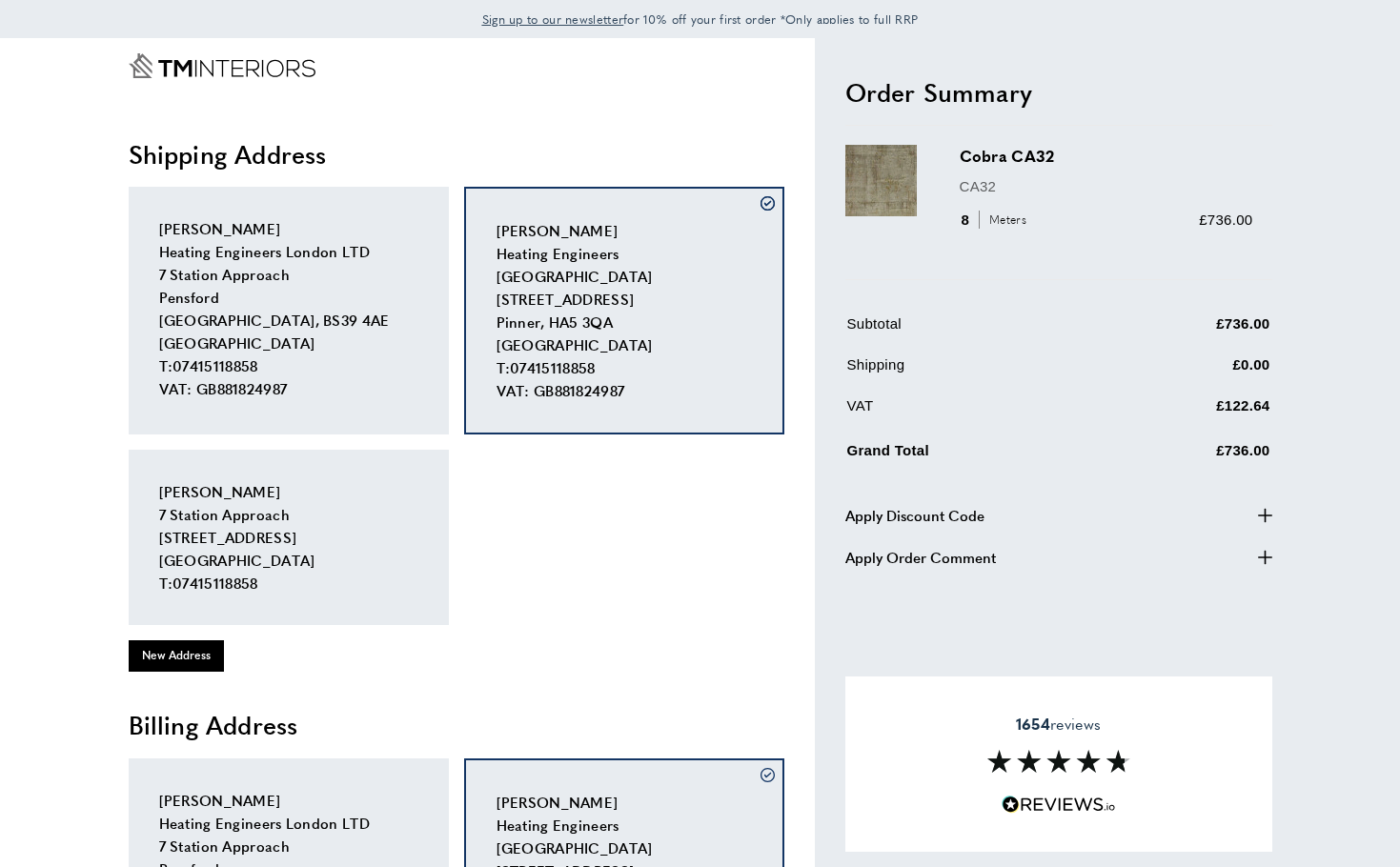
click at [320, 406] on div "Cordelia Cronin Heating Engineers London LTD 7 Station Approach Pensford Bristo…" at bounding box center [288, 310] width 320 height 247
click at [320, 334] on div "Cordelia Cronin Heating Engineers London LTD 7 Station Approach Pensford Bristo…" at bounding box center [288, 310] width 320 height 247
click at [239, 384] on span "Cordelia Cronin Heating Engineers London LTD 7 Station Approach Pensford Bristo…" at bounding box center [274, 308] width 231 height 180
click at [0, 0] on div at bounding box center [0, 0] width 0 height 0
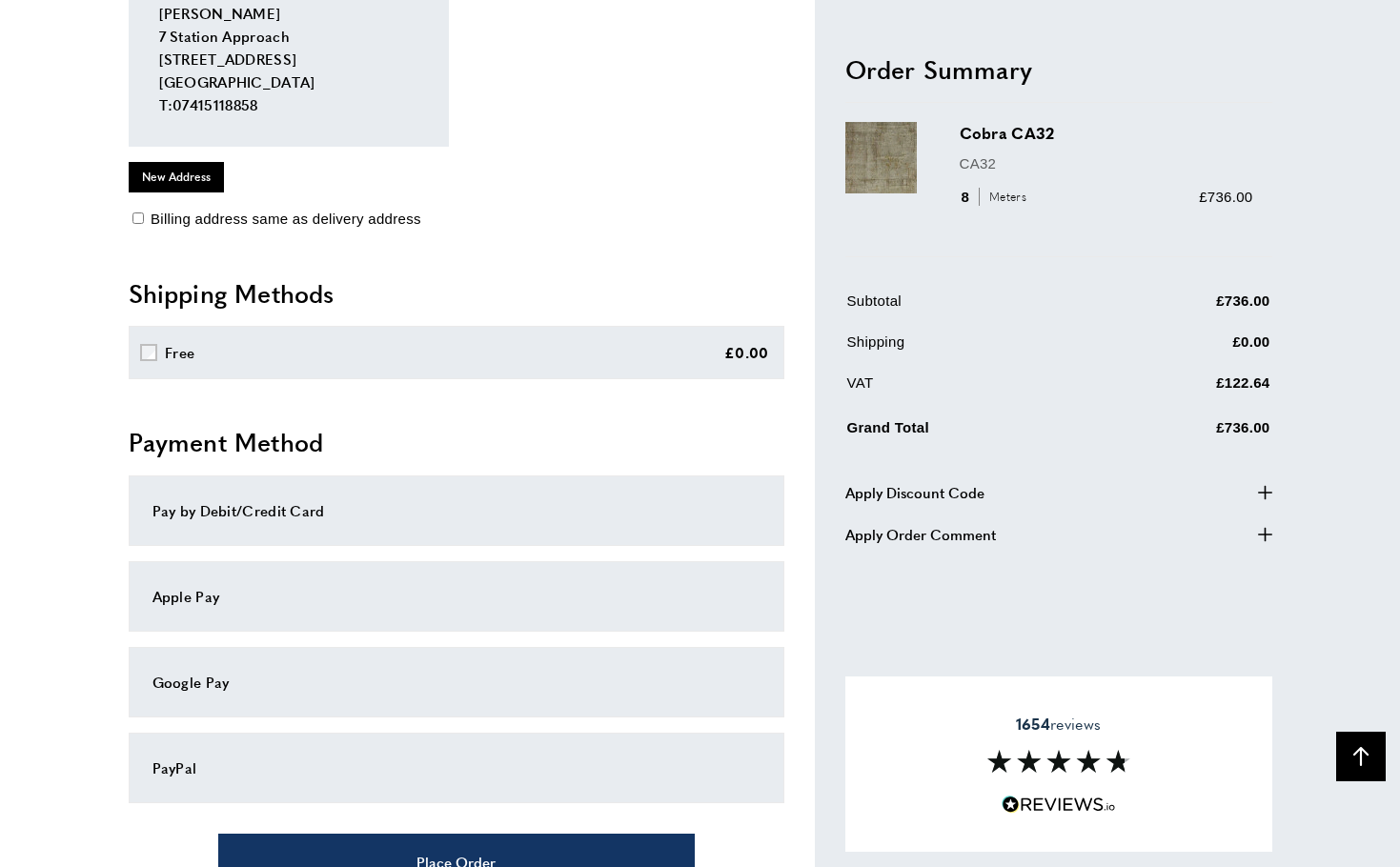
scroll to position [1052, 0]
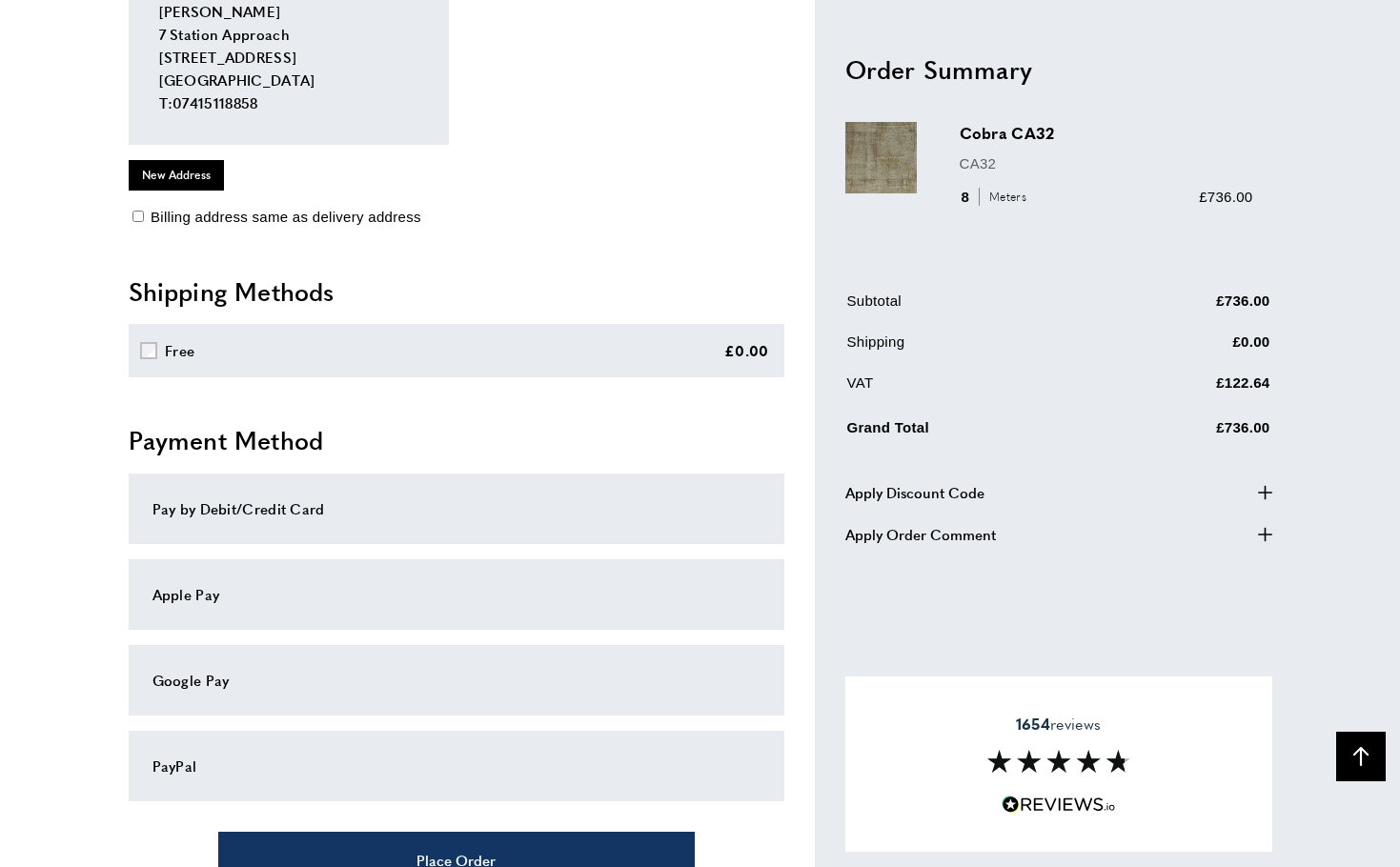
click at [205, 594] on div "Apple Pay" at bounding box center [456, 594] width 608 height 23
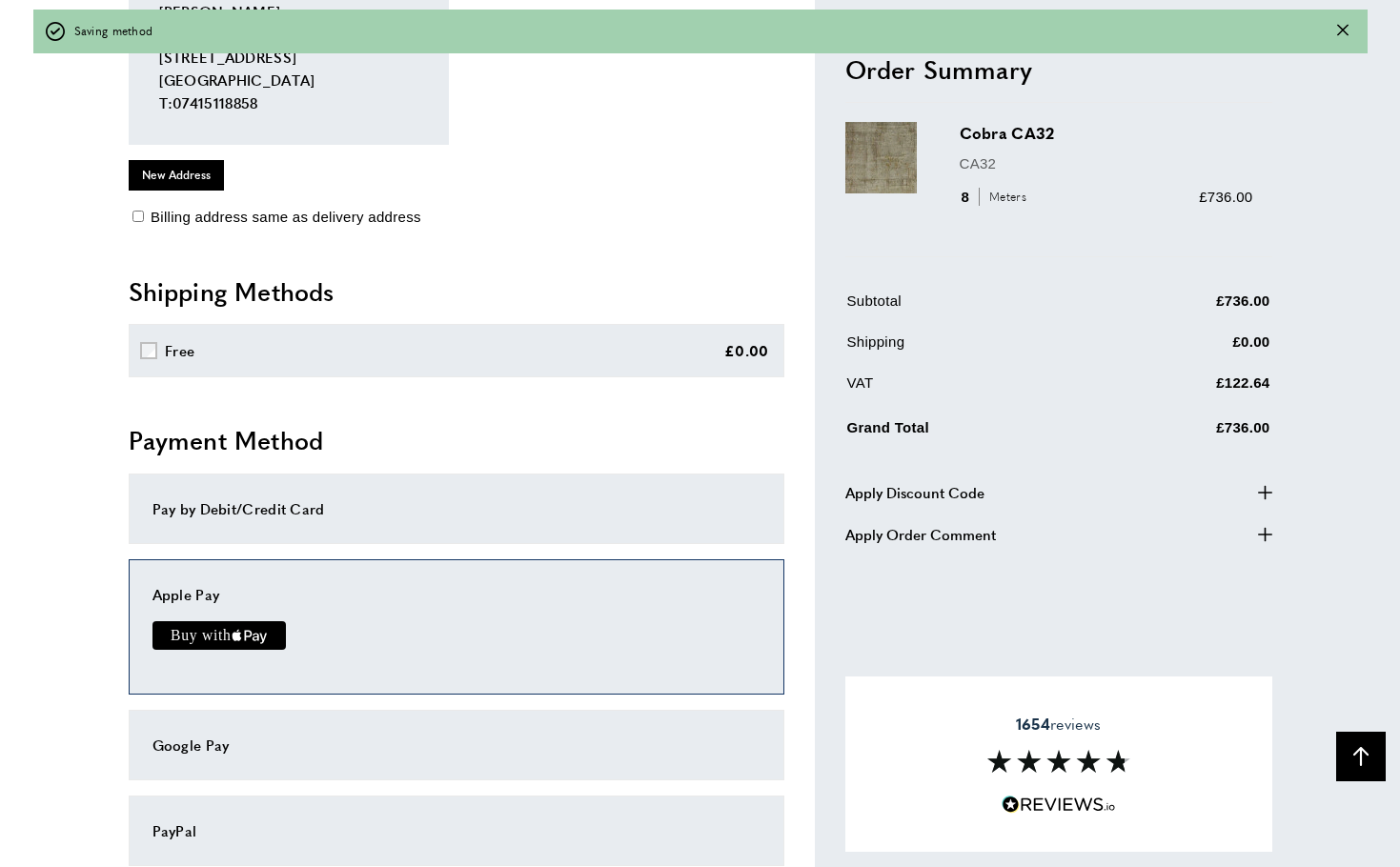
click at [215, 630] on text "Buy with" at bounding box center [201, 635] width 60 height 17
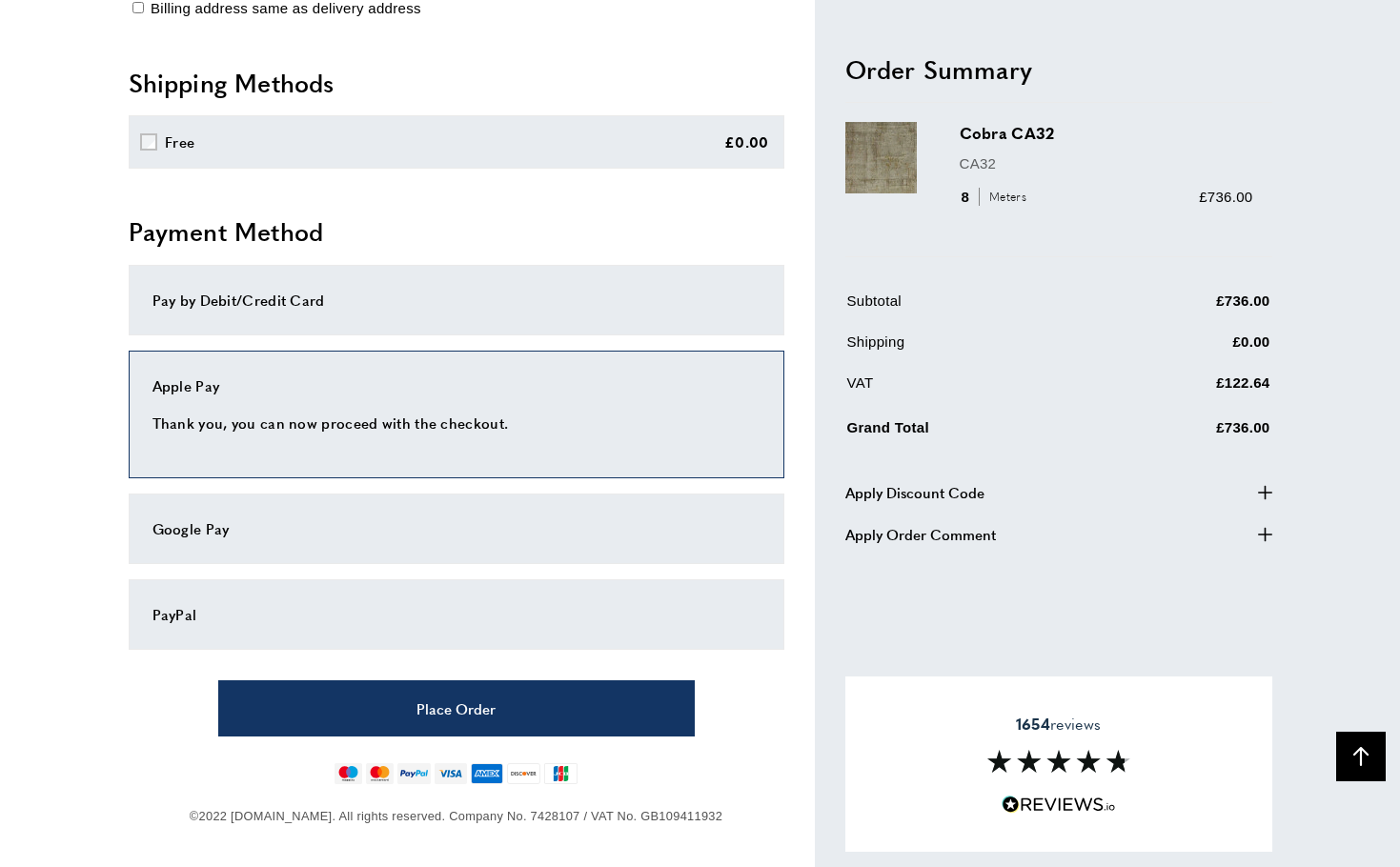
scroll to position [1259, 0]
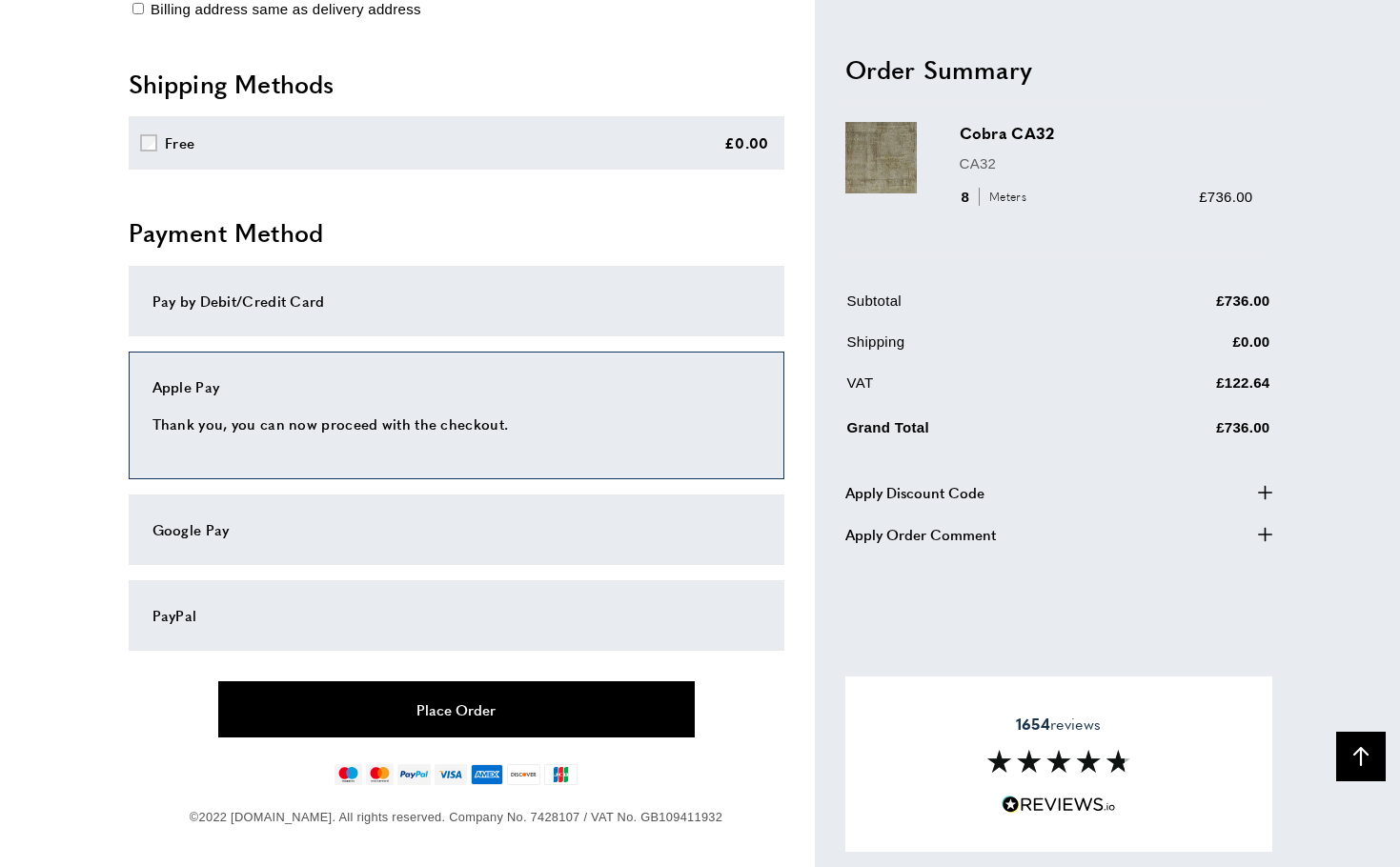
click at [474, 700] on button "Place Order" at bounding box center [457, 709] width 477 height 57
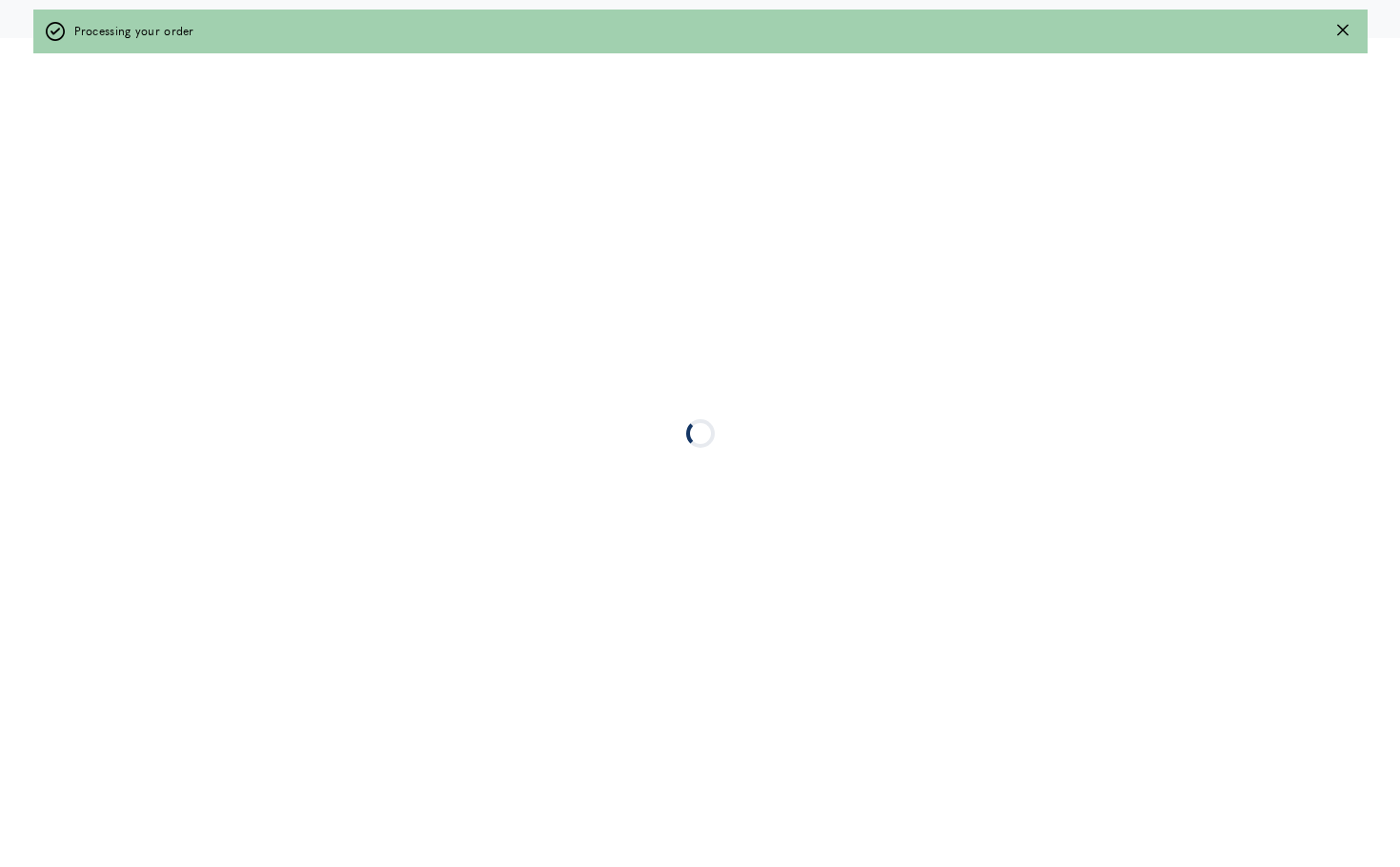
scroll to position [0, 0]
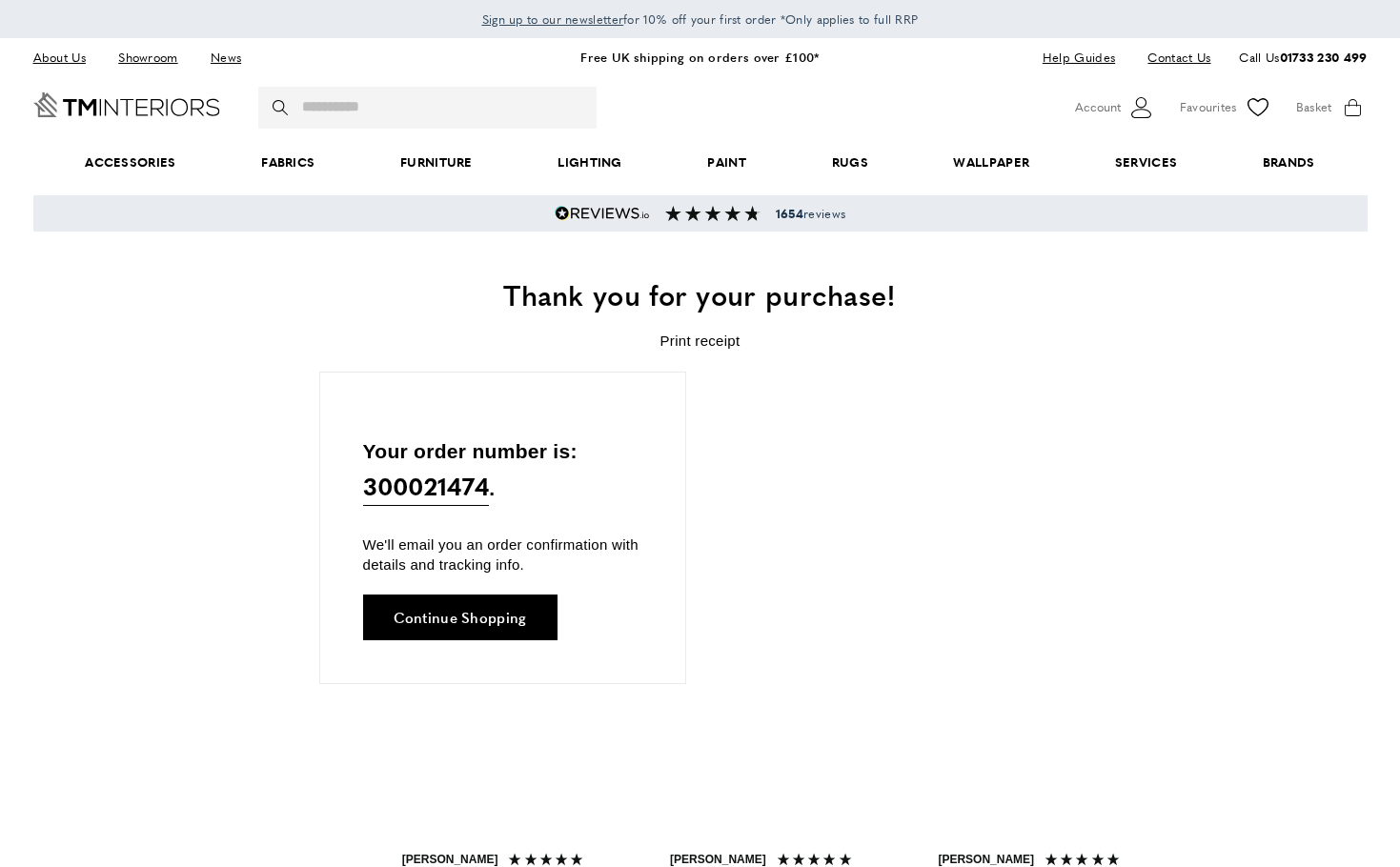
scroll to position [0, 3485]
